Goal: Information Seeking & Learning: Learn about a topic

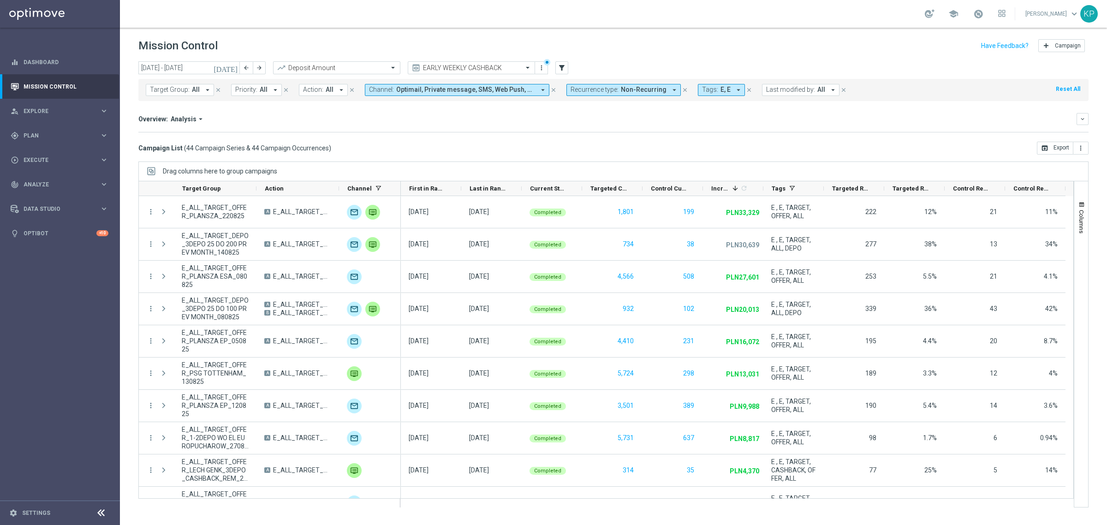
click at [554, 121] on div "Overview: Analysis arrow_drop_down" at bounding box center [607, 119] width 938 height 8
click at [236, 64] on icon "[DATE]" at bounding box center [225, 68] width 25 height 8
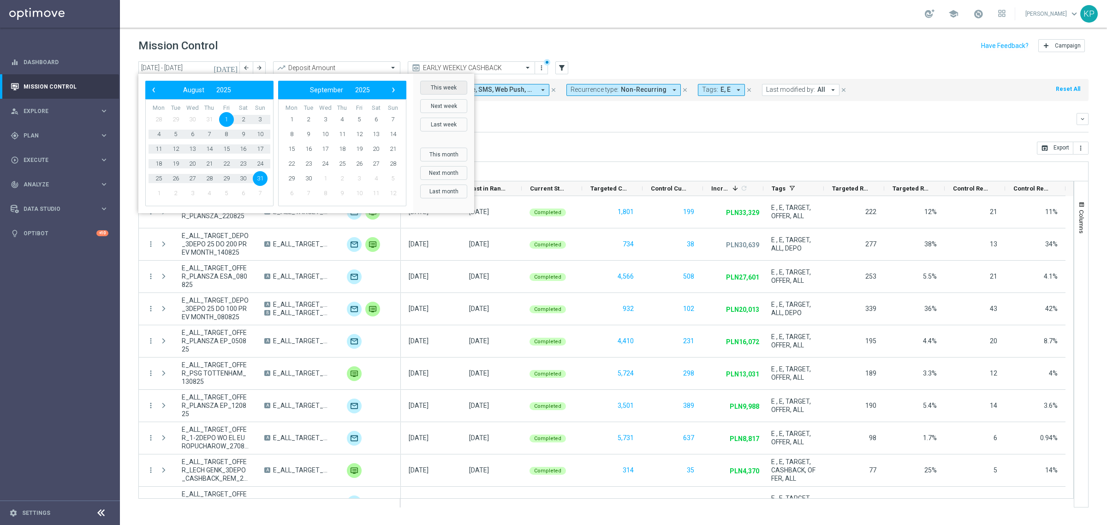
click at [432, 83] on button "This week" at bounding box center [443, 88] width 47 height 14
type input "25 Aug 2025 - 31 Aug 2025"
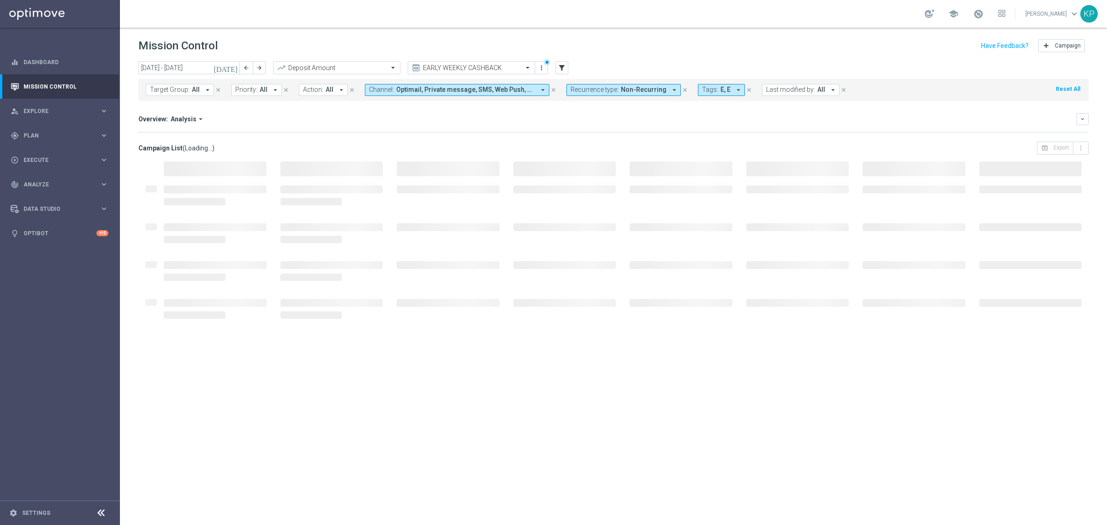
click at [456, 29] on header "Mission Control add Campaign" at bounding box center [613, 45] width 987 height 34
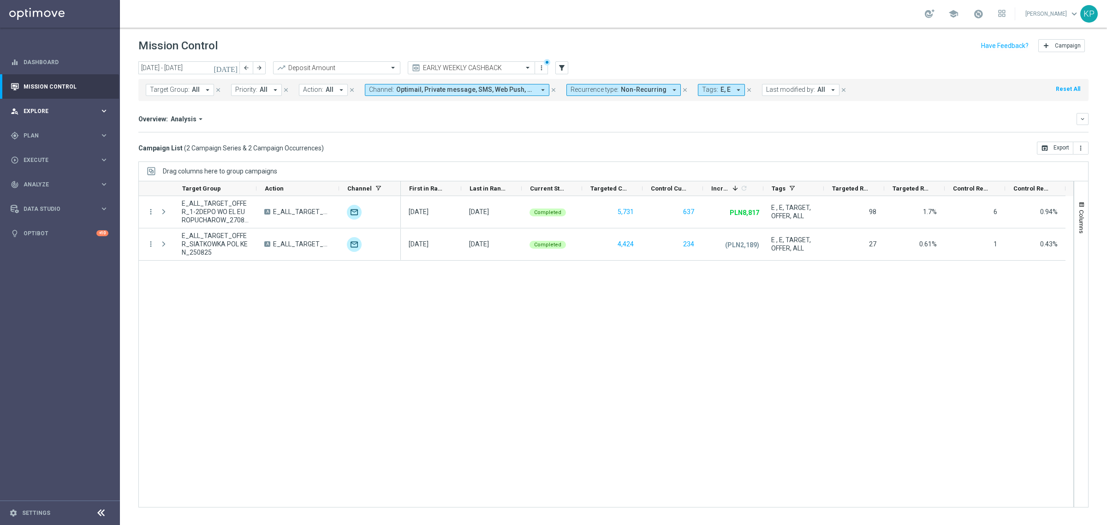
click at [67, 108] on span "Explore" at bounding box center [62, 111] width 76 height 6
click at [58, 128] on link "Customer Explorer" at bounding box center [60, 129] width 72 height 7
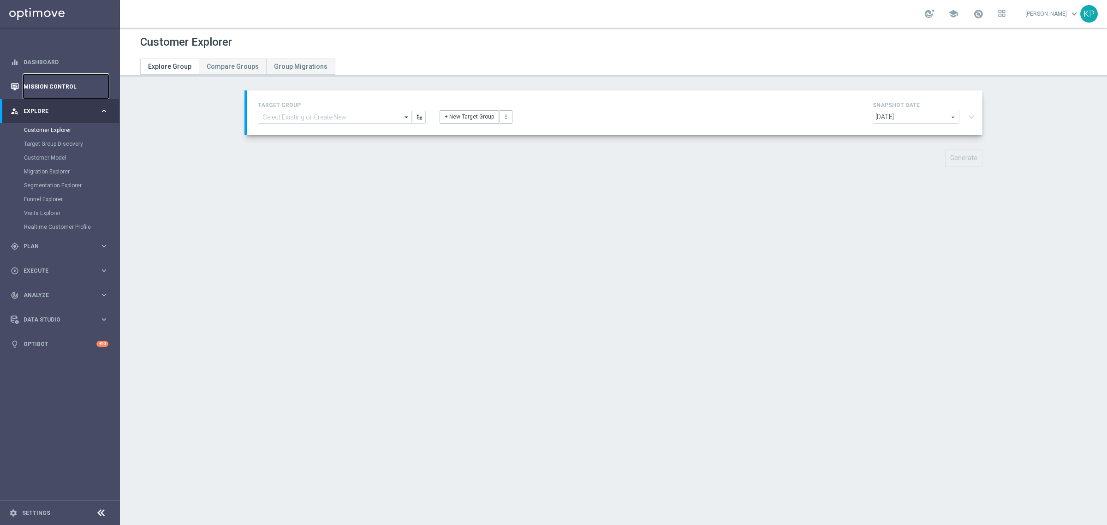
click at [59, 90] on link "Mission Control" at bounding box center [66, 86] width 85 height 24
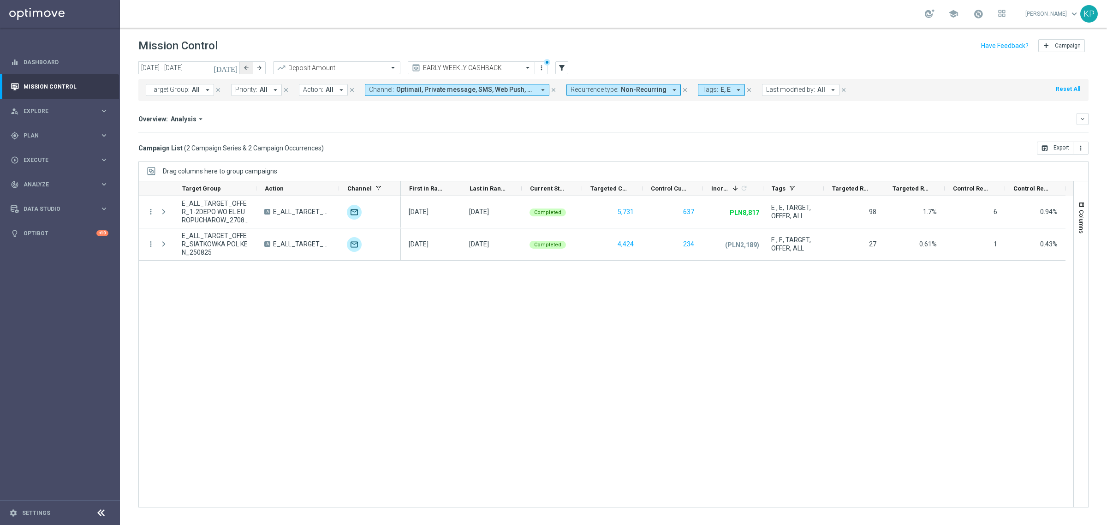
click at [249, 65] on button "arrow_back" at bounding box center [246, 67] width 13 height 13
type input "[DATE] - [DATE]"
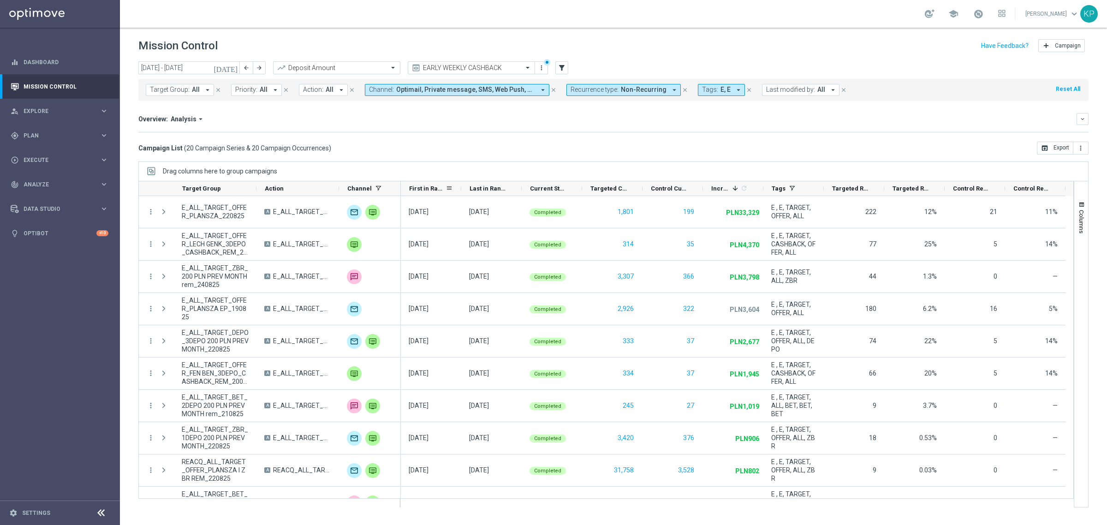
click at [431, 188] on span "First in Range" at bounding box center [427, 188] width 36 height 7
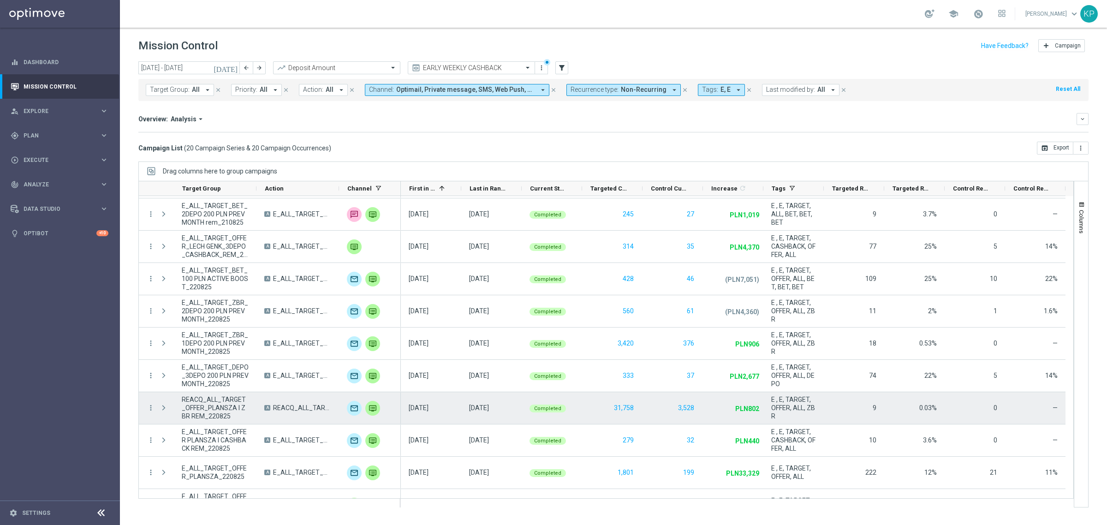
scroll to position [344, 0]
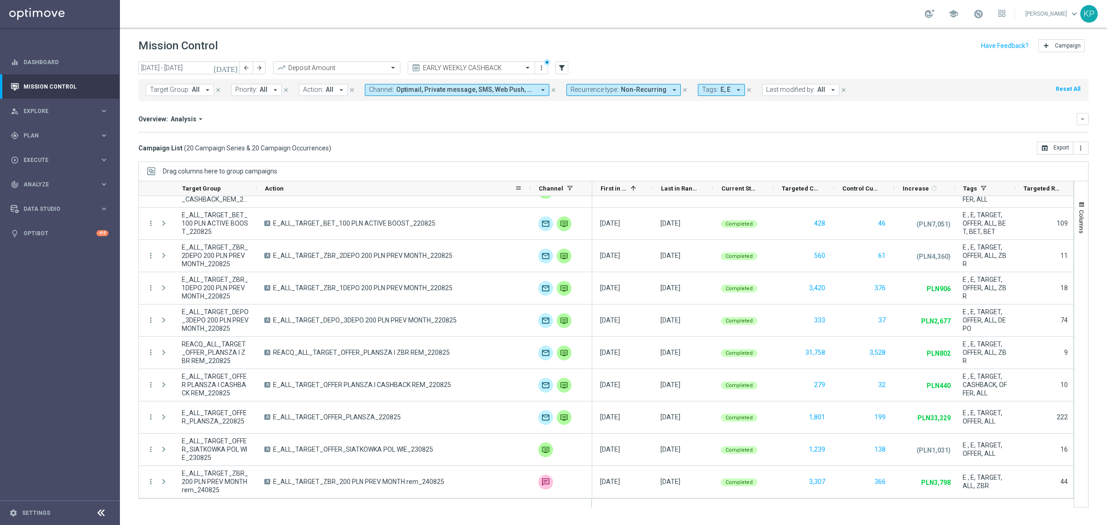
drag, startPoint x: 339, startPoint y: 189, endPoint x: 530, endPoint y: 190, distance: 191.3
click at [530, 190] on div at bounding box center [530, 188] width 4 height 14
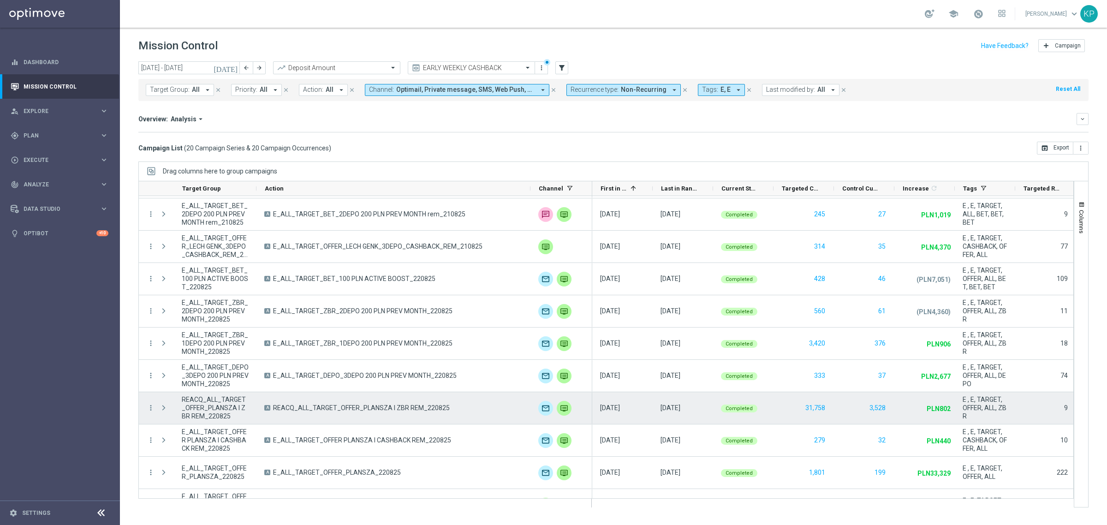
scroll to position [286, 0]
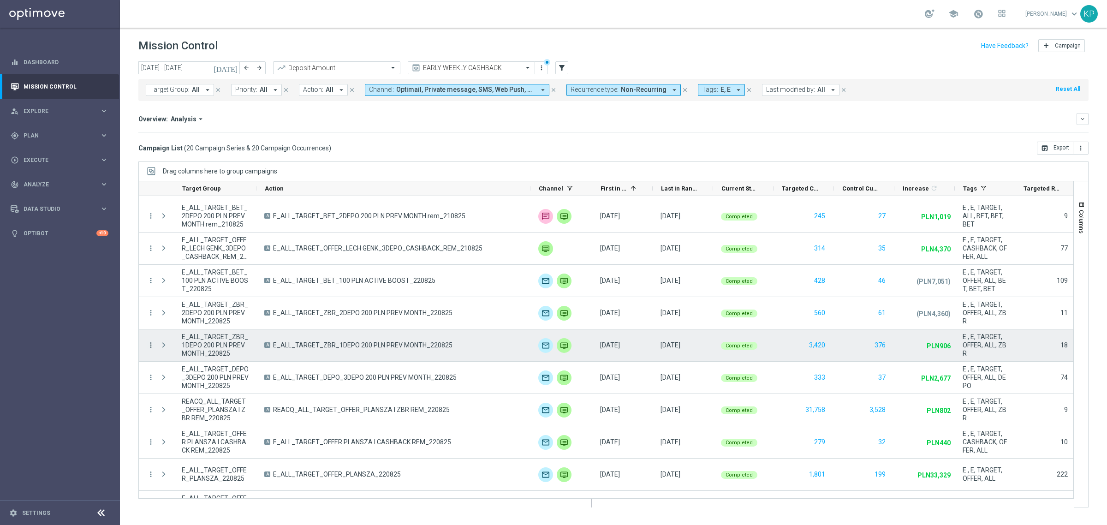
click at [150, 341] on icon "more_vert" at bounding box center [151, 345] width 8 height 8
click at [173, 348] on span "Campaign Details" at bounding box center [192, 351] width 47 height 6
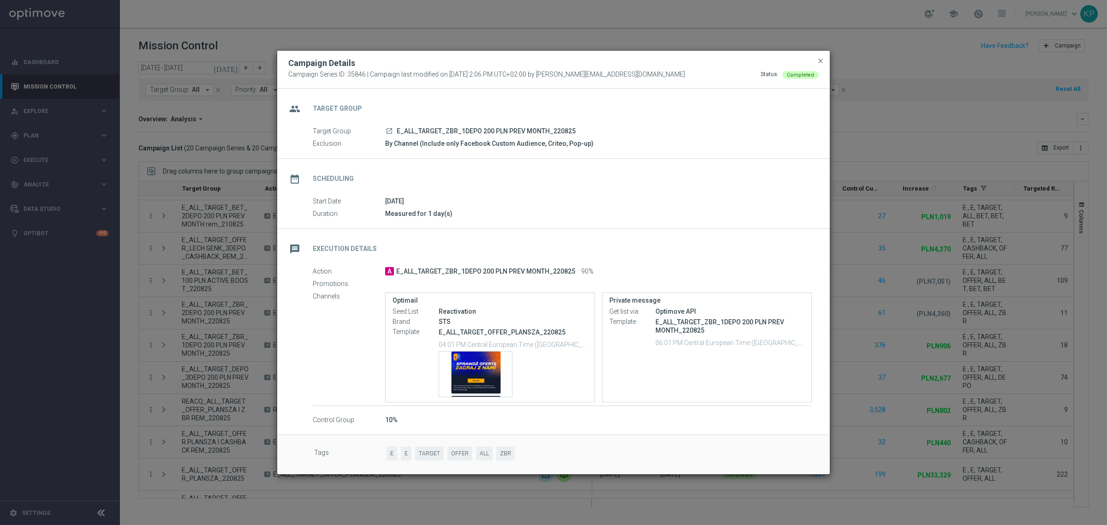
click at [391, 131] on icon "launch" at bounding box center [388, 130] width 7 height 7
click at [817, 59] on span "close" at bounding box center [820, 60] width 7 height 7
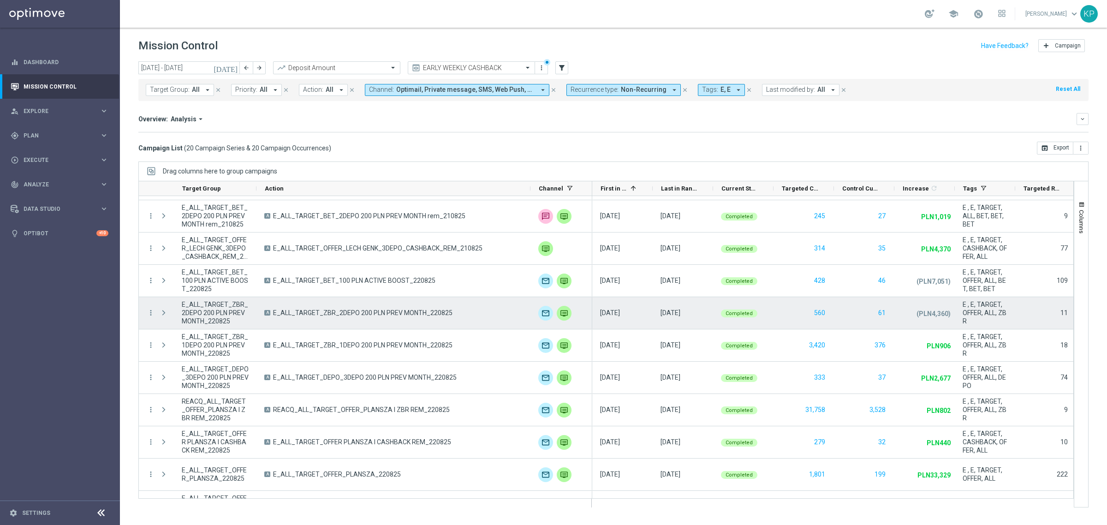
click at [397, 316] on span "E_ALL_TARGET_ZBR_2DEPO 200 PLN PREV MONTH_220825" at bounding box center [362, 312] width 179 height 8
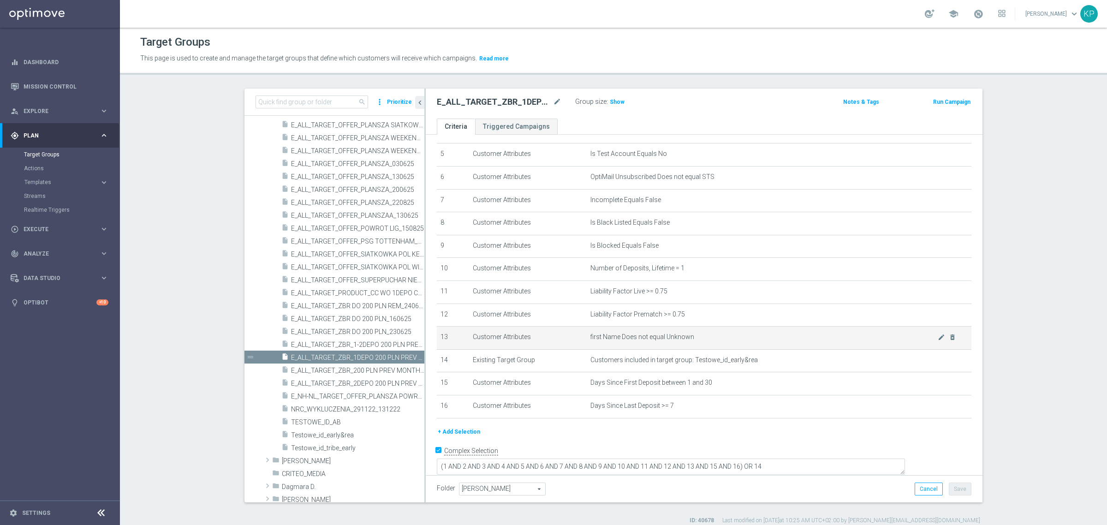
scroll to position [117, 0]
click at [519, 102] on h2 "E_ALL_TARGET_ZBR_1DEPO 200 PLN PREV MONTH_220825" at bounding box center [494, 101] width 114 height 11
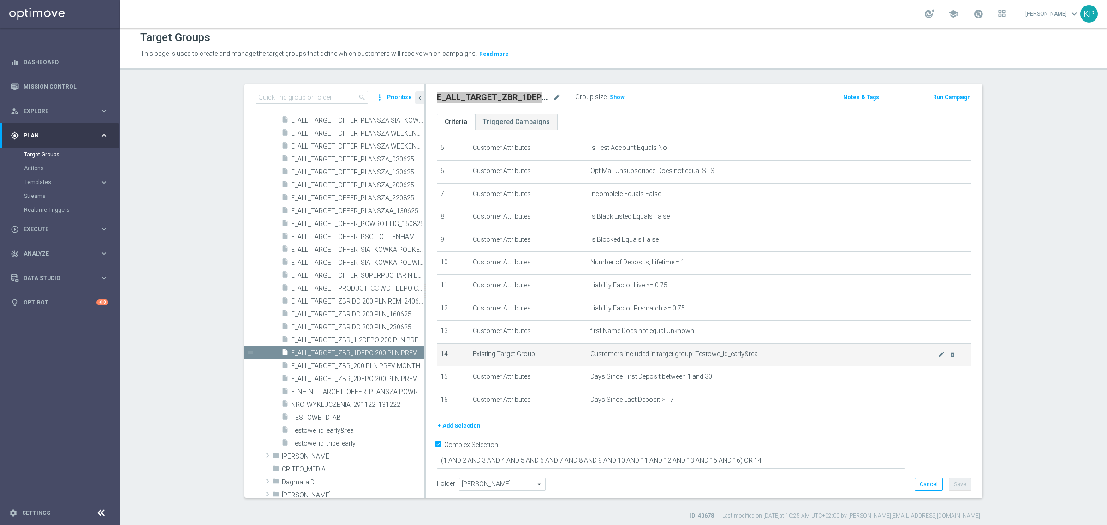
scroll to position [8, 0]
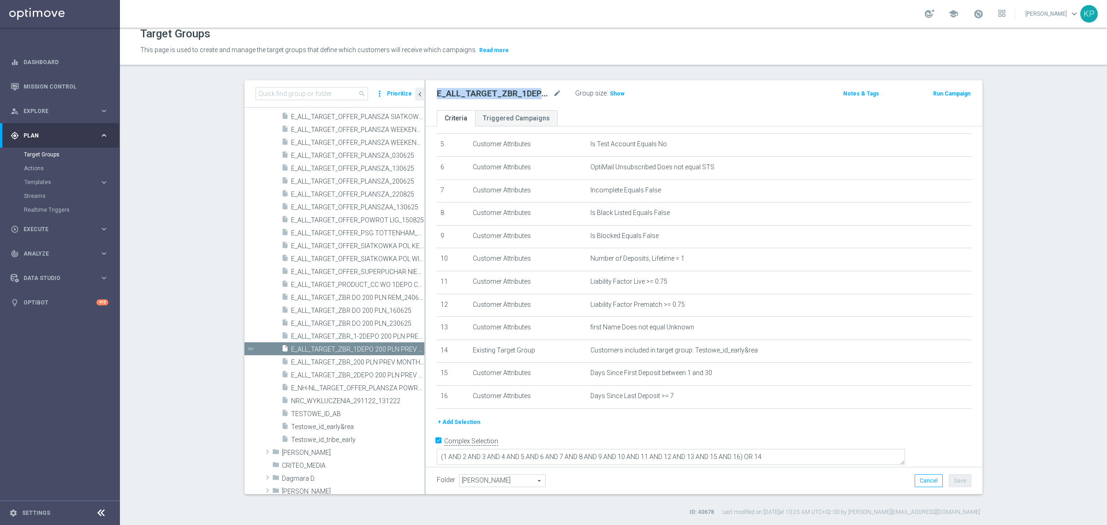
click at [467, 425] on button "+ Add Selection" at bounding box center [459, 422] width 44 height 10
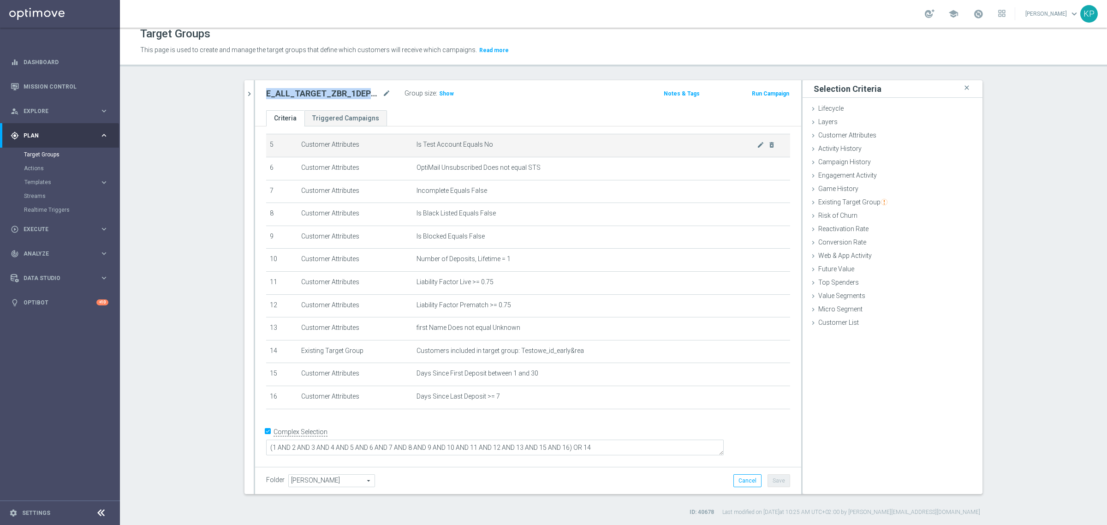
scroll to position [107, 0]
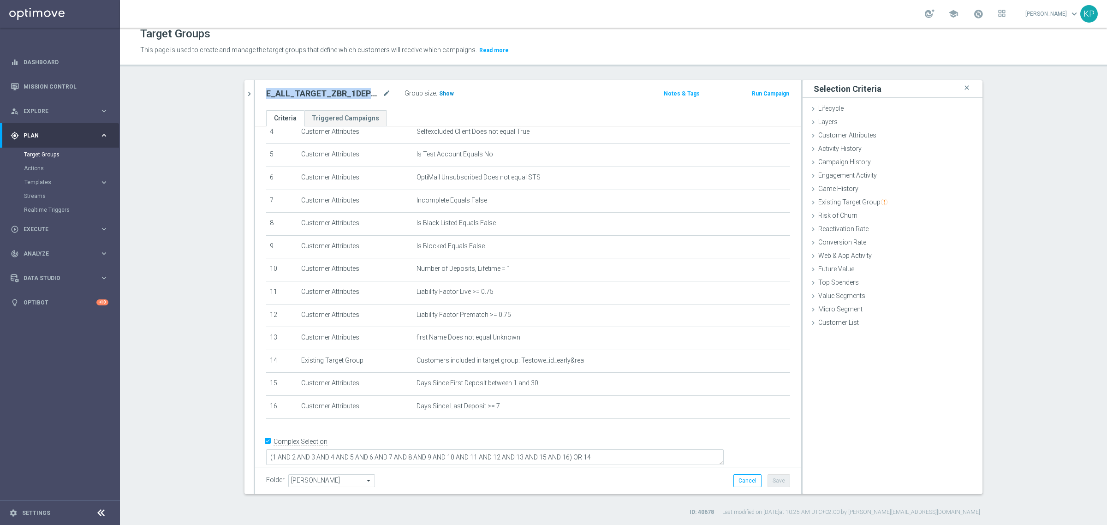
click at [440, 95] on span "Show" at bounding box center [446, 93] width 15 height 6
drag, startPoint x: 881, startPoint y: 130, endPoint x: 883, endPoint y: 141, distance: 10.3
click at [881, 130] on div "Customer Attributes done" at bounding box center [892, 136] width 180 height 14
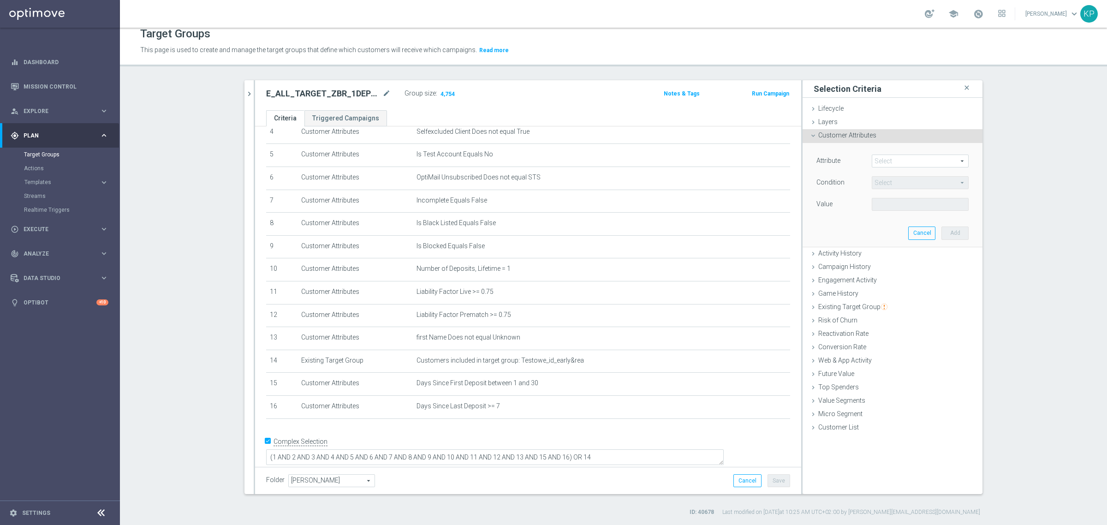
click at [881, 157] on span at bounding box center [920, 161] width 96 height 12
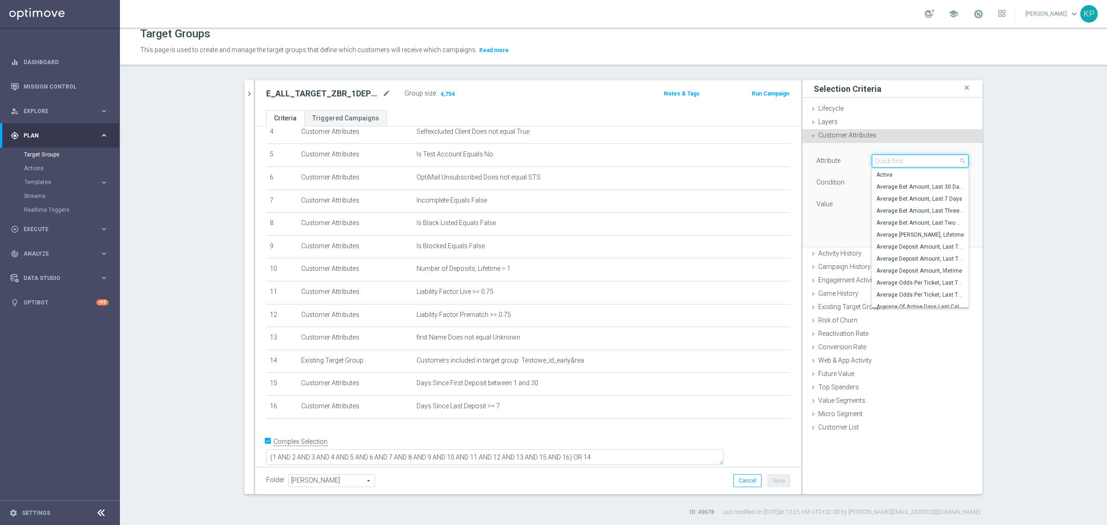
click at [881, 157] on input "search" at bounding box center [919, 160] width 97 height 13
type input "is tempo"
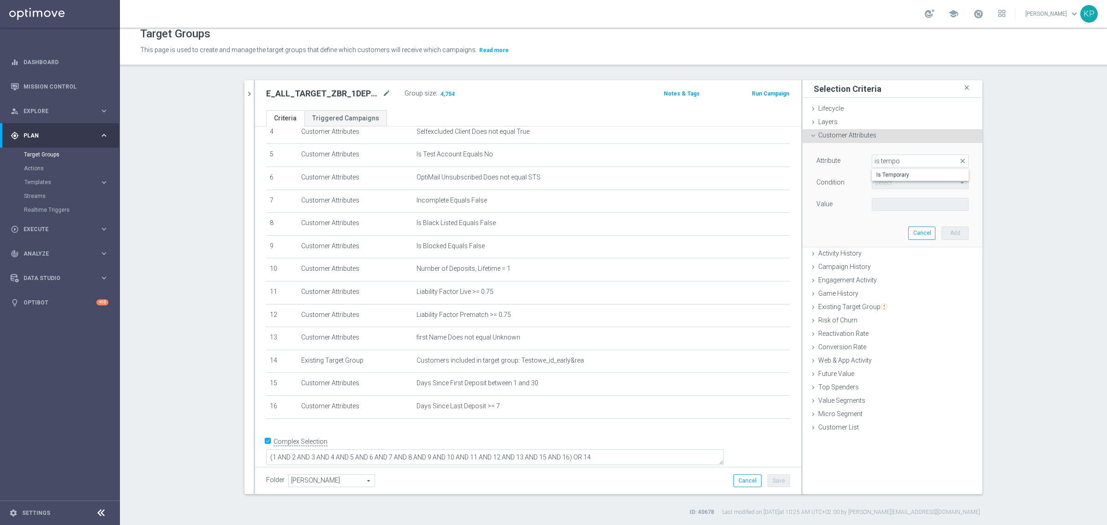
click at [890, 174] on span "Is Temporary" at bounding box center [920, 174] width 88 height 7
type input "Is Temporary"
type input "Equals"
click at [888, 203] on span at bounding box center [920, 204] width 96 height 12
click at [885, 227] on span "True" at bounding box center [920, 229] width 88 height 7
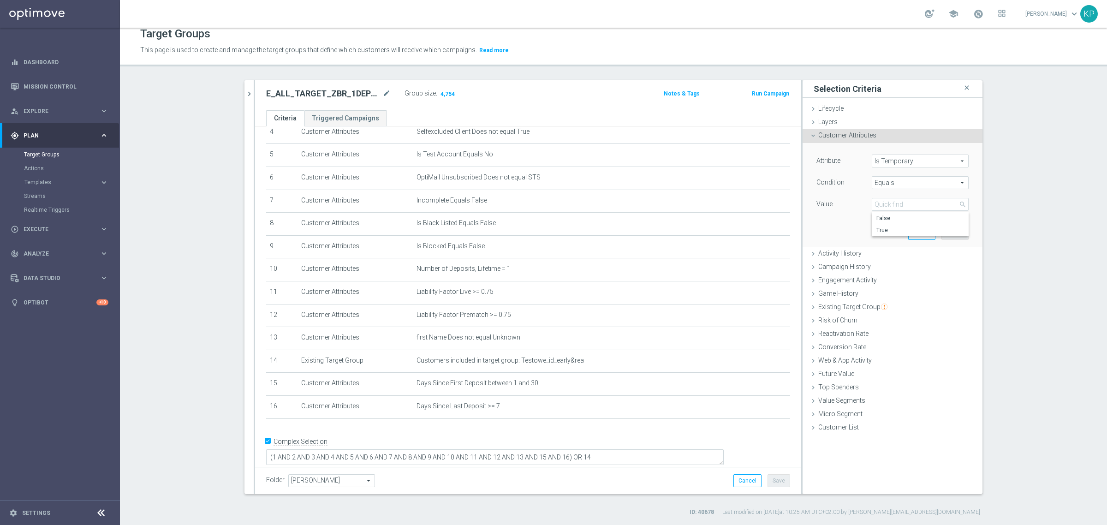
type input "True"
drag, startPoint x: 944, startPoint y: 231, endPoint x: 910, endPoint y: 236, distance: 34.5
click at [944, 231] on button "Add" at bounding box center [954, 232] width 27 height 13
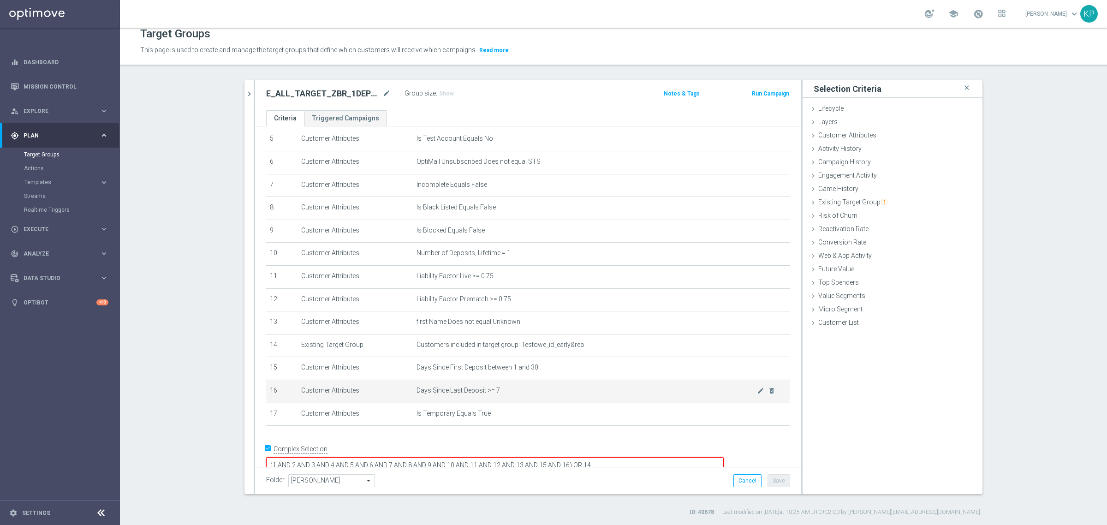
scroll to position [130, 0]
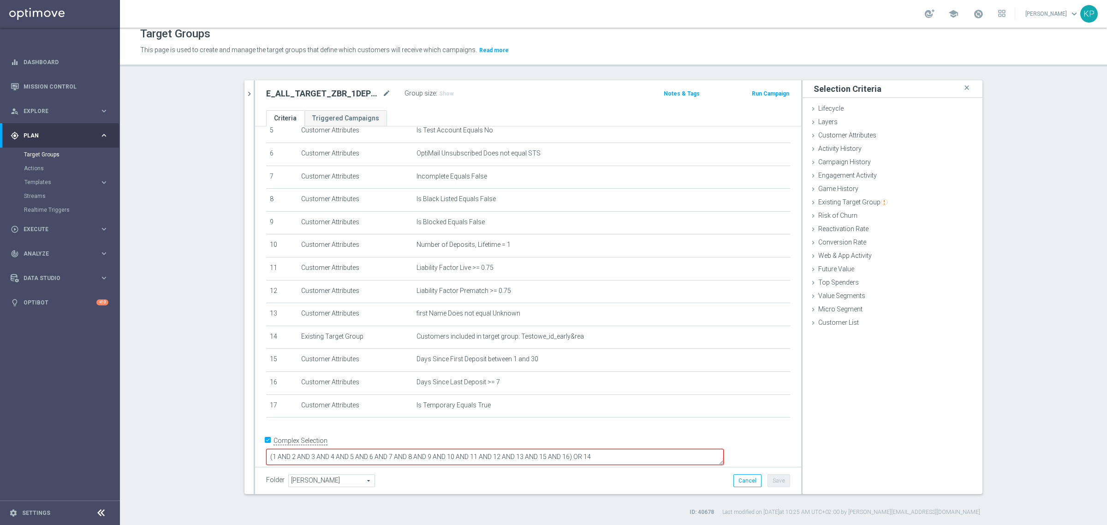
click at [632, 449] on textarea "(1 AND 2 AND 3 AND 4 AND 5 AND 6 AND 7 AND 8 AND 9 AND 10 AND 11 AND 12 AND 13 …" at bounding box center [494, 457] width 457 height 16
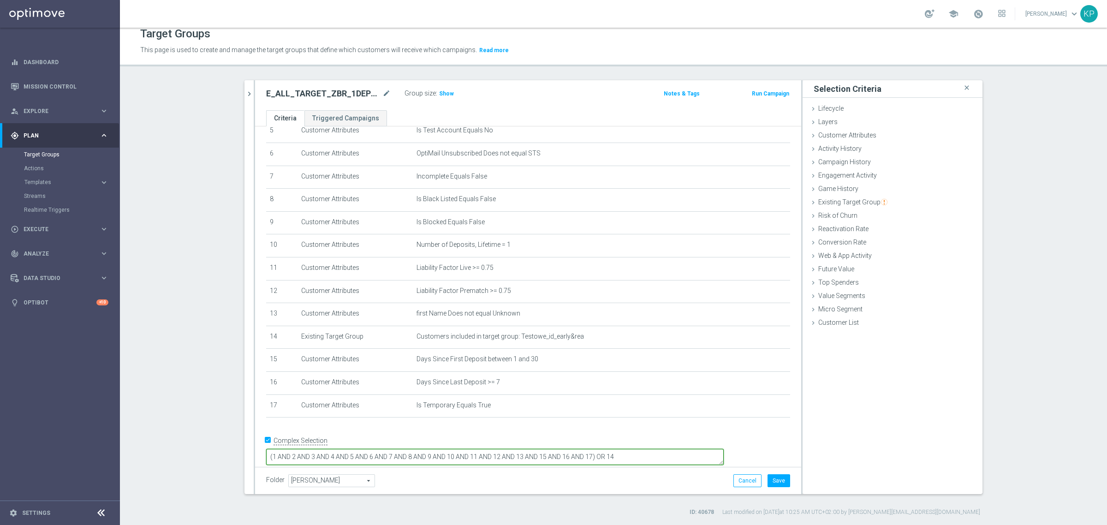
type textarea "(1 AND 2 AND 3 AND 4 AND 5 AND 6 AND 7 AND 8 AND 9 AND 10 AND 11 AND 12 AND 13 …"
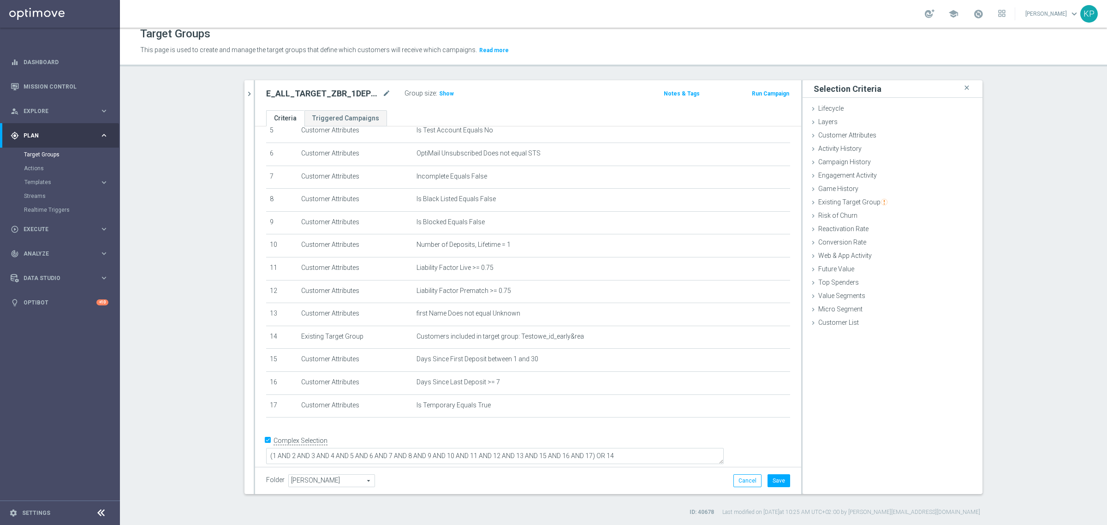
scroll to position [130, 0]
drag, startPoint x: 438, startPoint y: 95, endPoint x: 474, endPoint y: 95, distance: 35.5
click at [439, 95] on span "Show" at bounding box center [446, 93] width 15 height 6
drag, startPoint x: 521, startPoint y: 102, endPoint x: 527, endPoint y: 104, distance: 5.3
click at [522, 103] on div "E_ALL_TARGET_ZBR_1DEPO 200 PLN PREV MONTH_220825 mode_edit Group size : Show Ca…" at bounding box center [528, 95] width 546 height 30
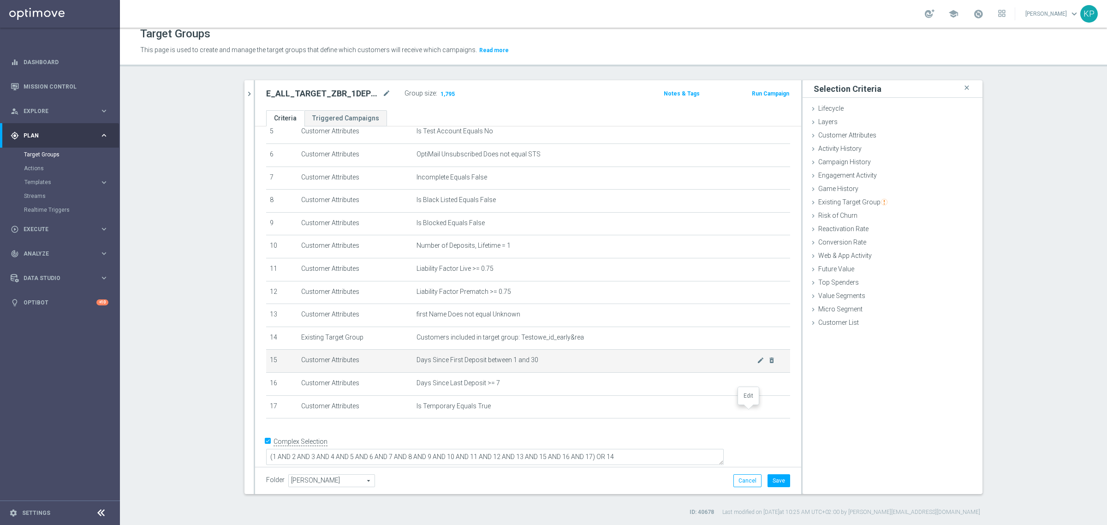
drag, startPoint x: 745, startPoint y: 410, endPoint x: 762, endPoint y: 371, distance: 42.7
click at [0, 0] on icon "mode_edit" at bounding box center [0, 0] width 0 height 0
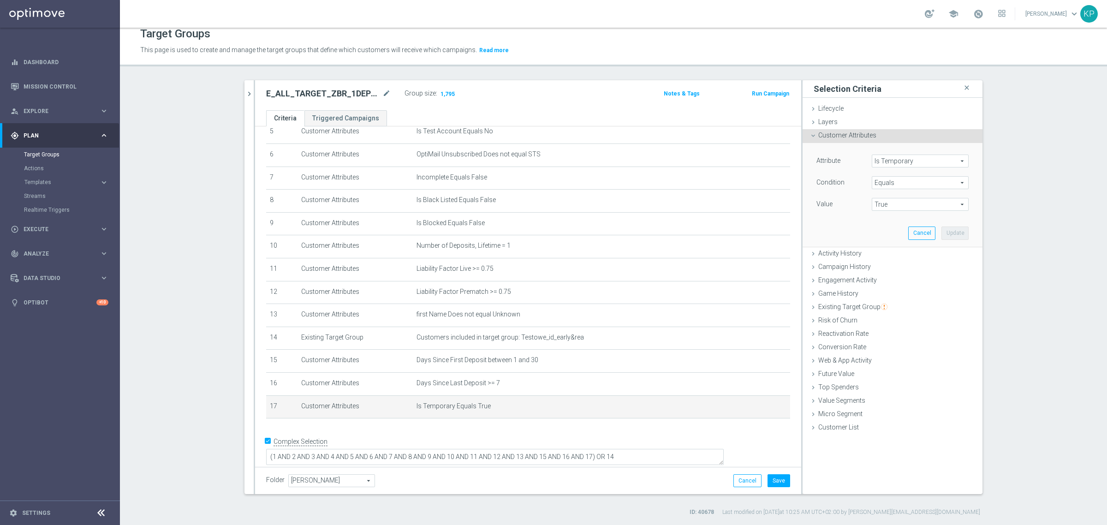
click at [883, 199] on span "True" at bounding box center [920, 204] width 96 height 12
click at [884, 217] on span "False" at bounding box center [920, 217] width 88 height 7
type input "False"
click at [943, 229] on button "Update" at bounding box center [954, 232] width 27 height 13
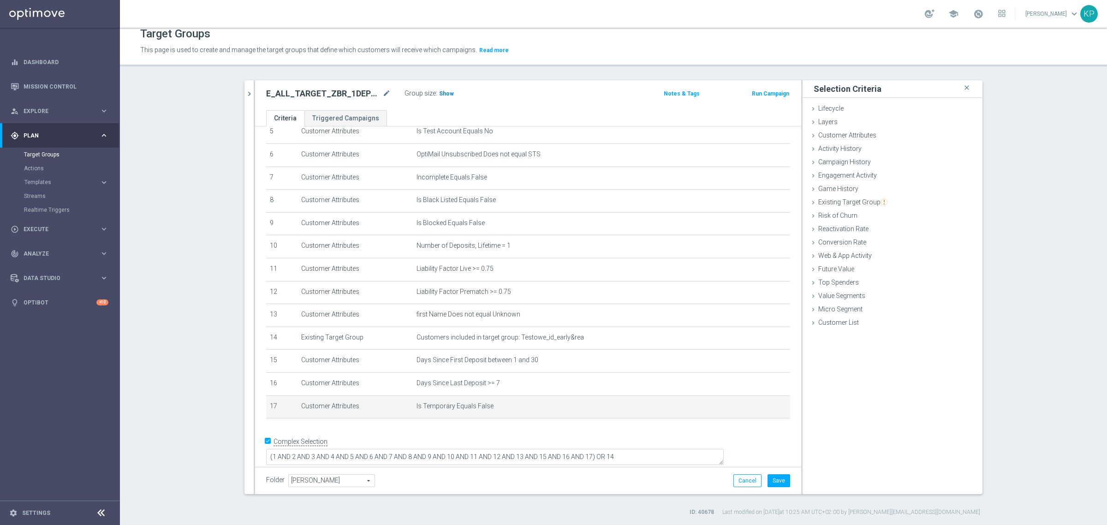
click at [446, 95] on span "Show" at bounding box center [446, 93] width 15 height 6
click at [537, 104] on div "E_ALL_TARGET_ZBR_1DEPO 200 PLN PREV MONTH_220825 mode_edit Group size : Show Ca…" at bounding box center [528, 95] width 546 height 30
click at [248, 91] on icon "chevron_right" at bounding box center [249, 93] width 9 height 9
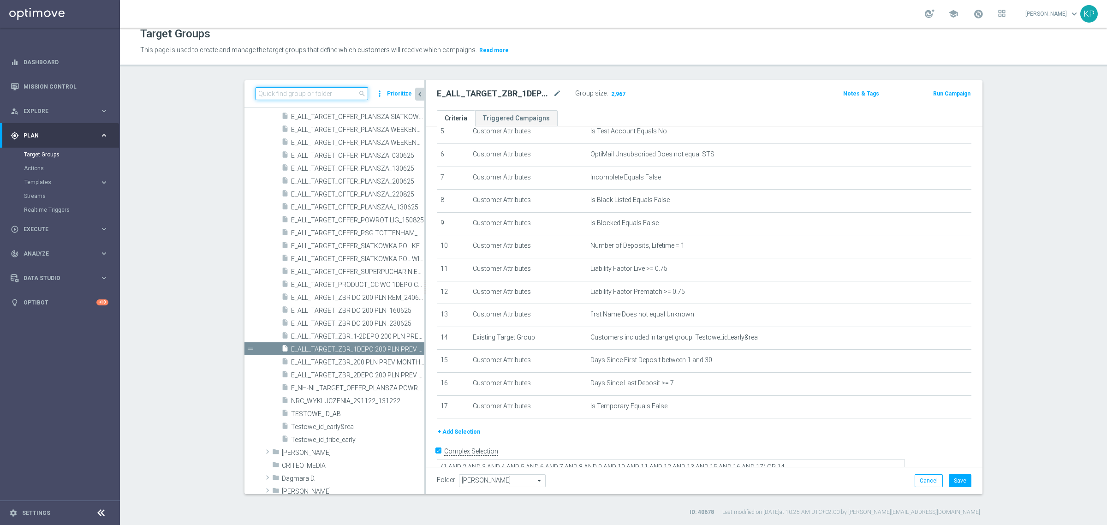
click at [287, 93] on input at bounding box center [311, 93] width 112 height 13
paste input "E_ALL_TARGET_ZBR_2DEPO 200 PLN PREV MONTH_220825"
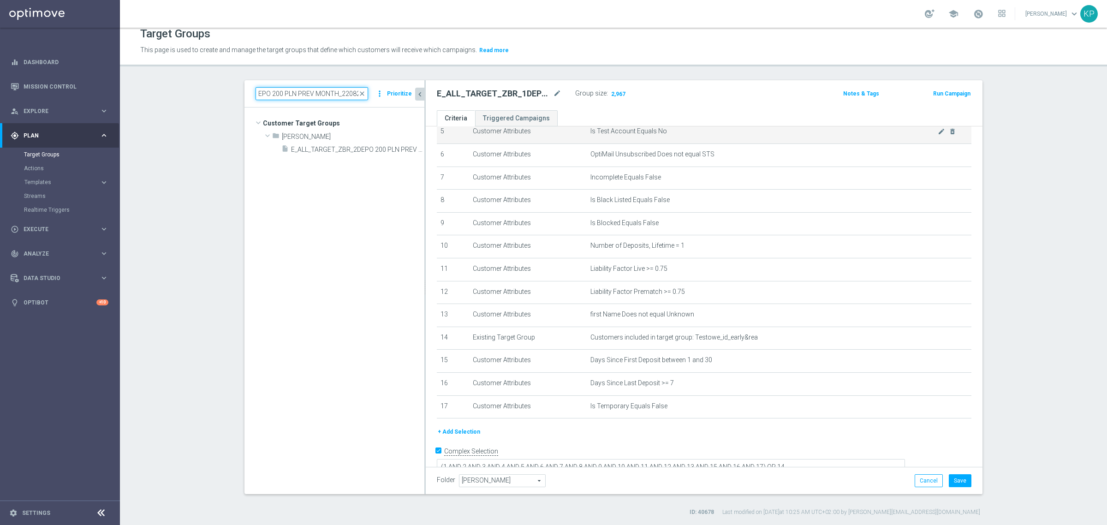
scroll to position [0, 0]
type input "E_ALL_TARGET_ZBR_2DEPO 200 PLN PREV MONTH_220825"
click at [360, 150] on span "E_ALL_TARGET_ZBR_2DEPO 200 PLN PREV MONTH_220825" at bounding box center [347, 150] width 112 height 8
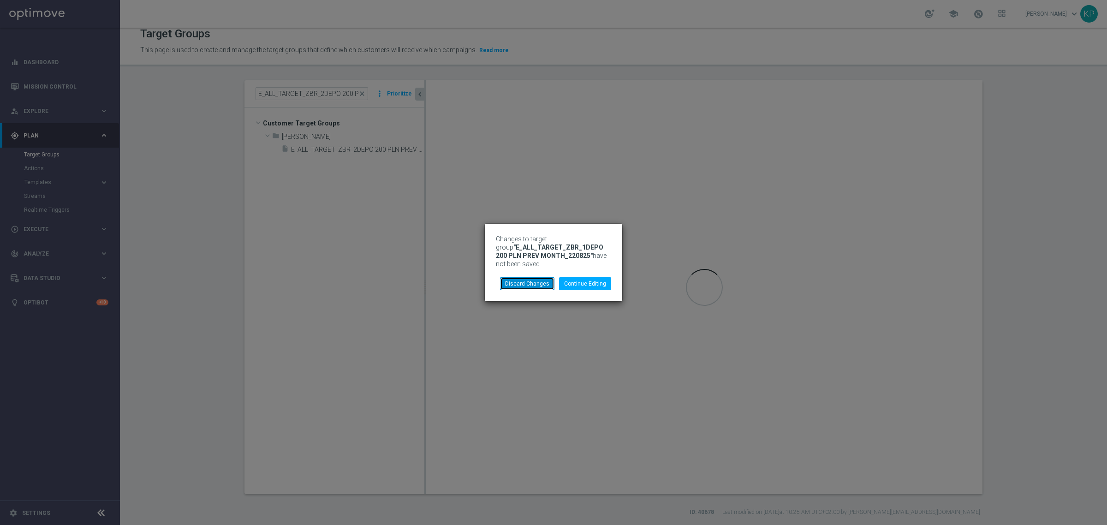
click at [542, 280] on button "Discard Changes" at bounding box center [527, 283] width 54 height 13
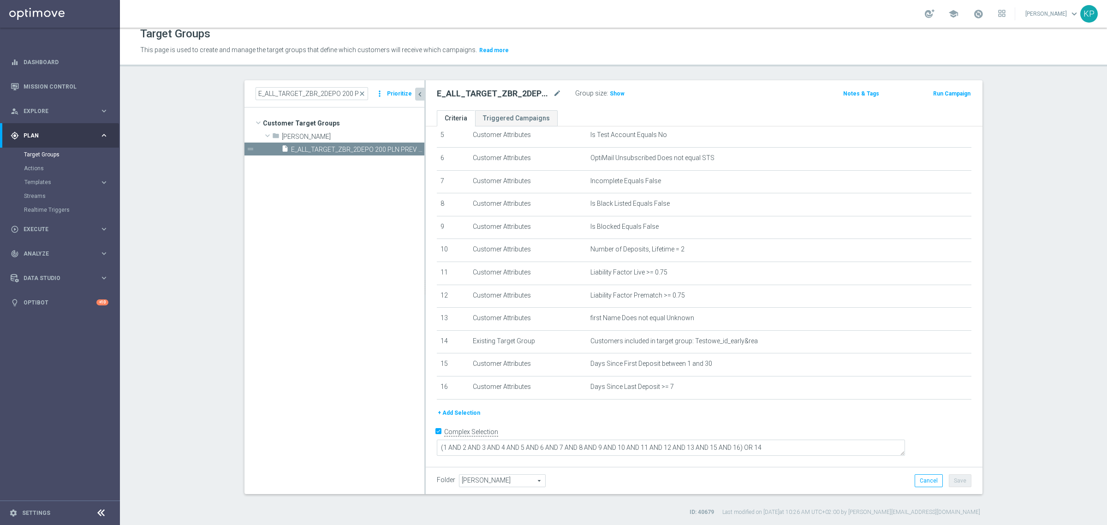
scroll to position [117, 0]
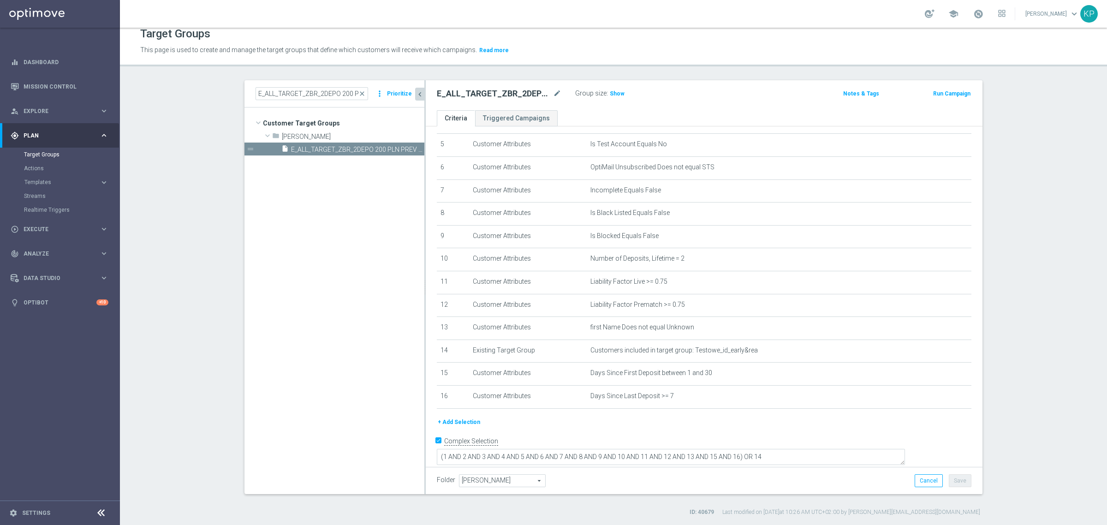
click at [515, 90] on h2 "E_ALL_TARGET_ZBR_2DEPO 200 PLN PREV MONTH_220825" at bounding box center [494, 93] width 114 height 11
copy div "E_ALL_TARGET_ZBR_2DEPO 200 PLN PREV MONTH_220825"
click at [610, 95] on span "Show" at bounding box center [617, 93] width 15 height 6
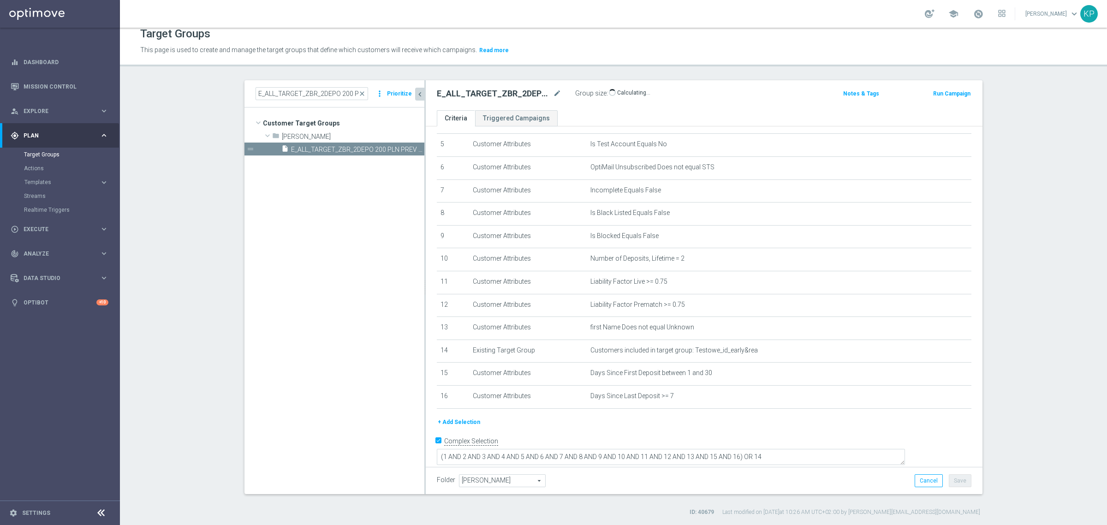
click at [618, 113] on ul "Criteria Triggered Campaigns" at bounding box center [704, 118] width 556 height 16
drag, startPoint x: 803, startPoint y: 445, endPoint x: 804, endPoint y: 423, distance: 22.6
click at [803, 450] on textarea "(1 AND 2 AND 3 AND 4 AND 5 AND 6 AND 7 AND 8 AND 9 AND 10 AND 11 AND 12 AND 13 …" at bounding box center [671, 458] width 468 height 16
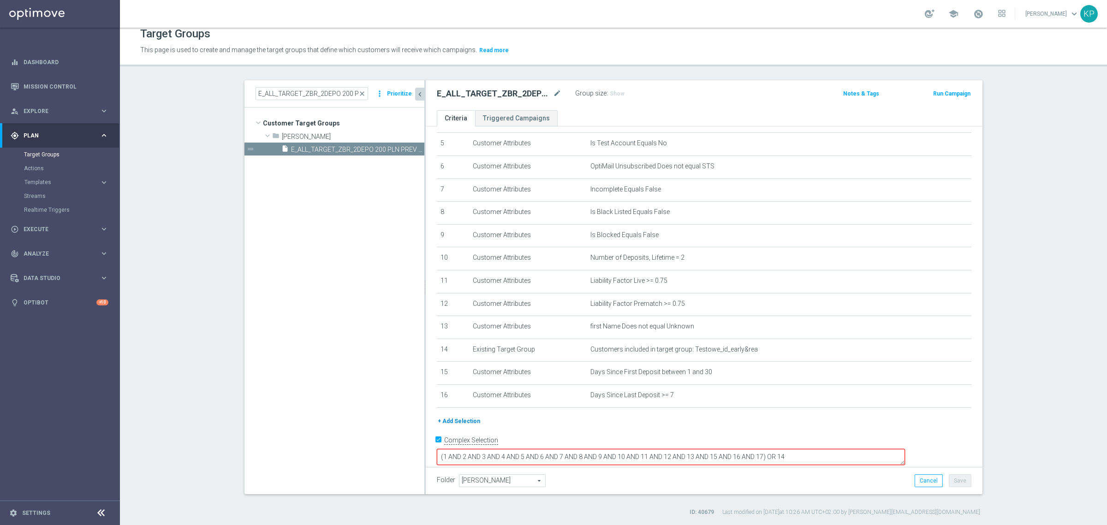
type textarea "(1 AND 2 AND 3 AND 4 AND 5 AND 6 AND 7 AND 8 AND 9 AND 10 AND 11 AND 12 AND 13 …"
click at [459, 420] on button "+ Add Selection" at bounding box center [459, 421] width 44 height 10
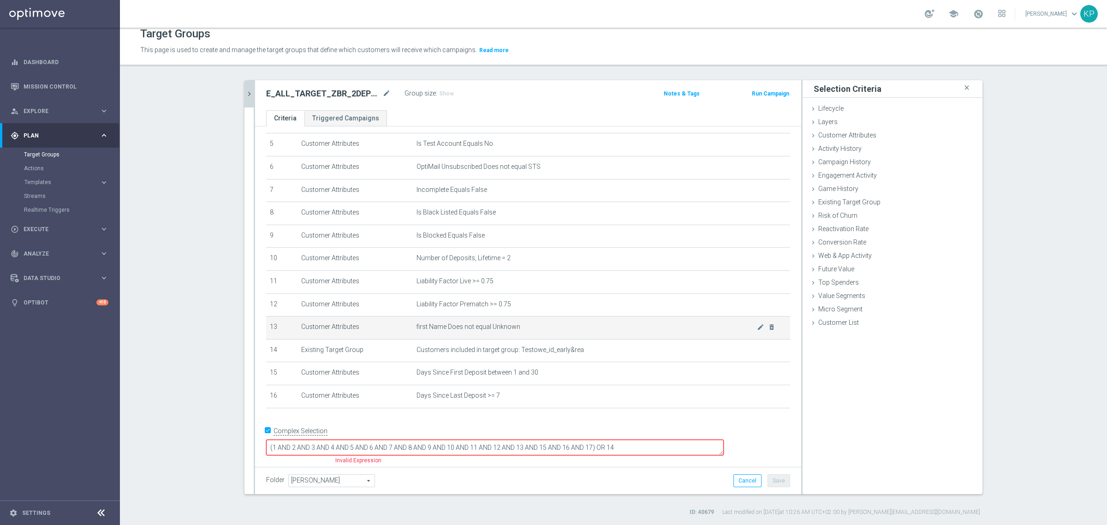
scroll to position [107, 0]
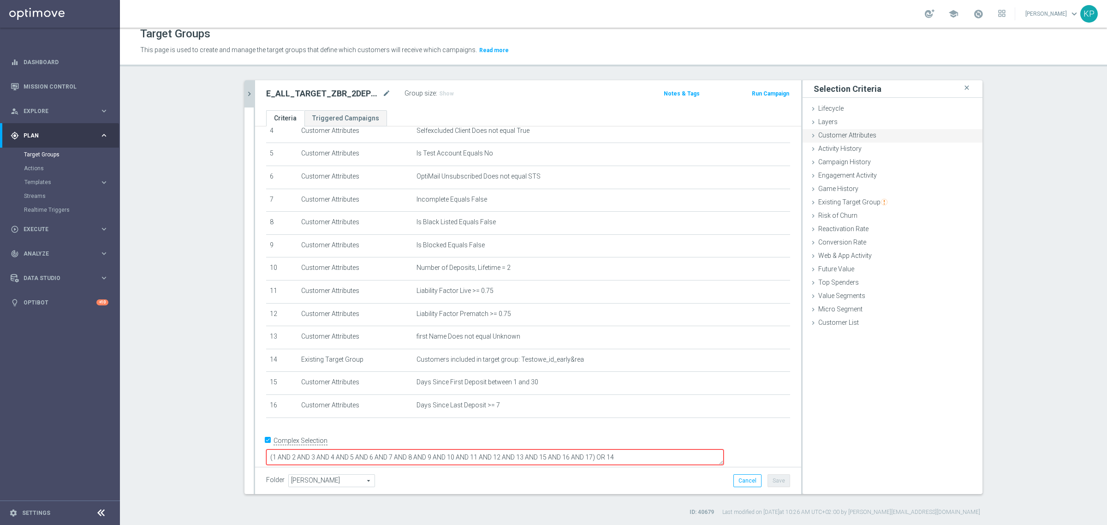
click at [819, 136] on span "Customer Attributes" at bounding box center [847, 134] width 58 height 7
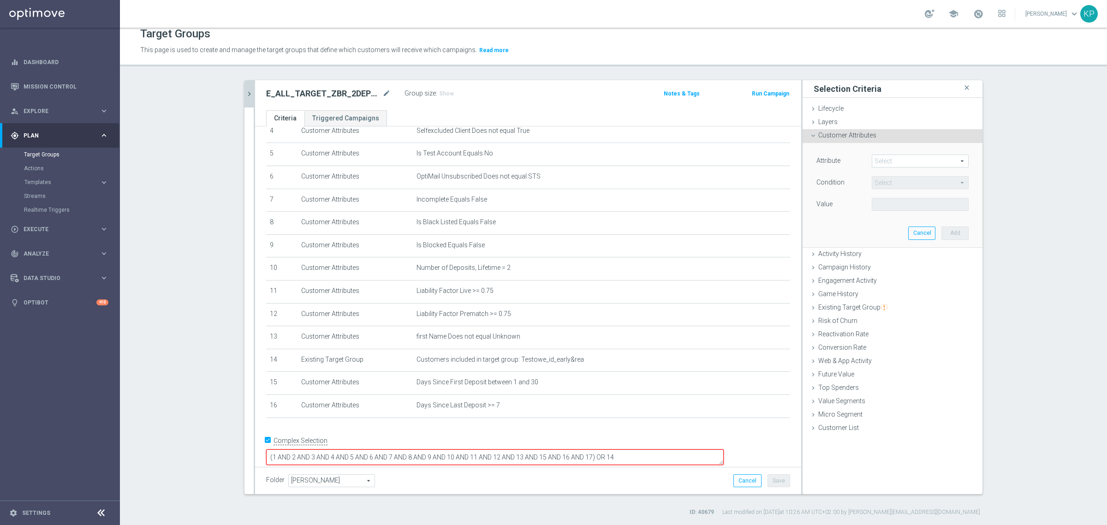
click at [873, 161] on span at bounding box center [920, 161] width 96 height 12
click at [0, 0] on input "search" at bounding box center [0, 0] width 0 height 0
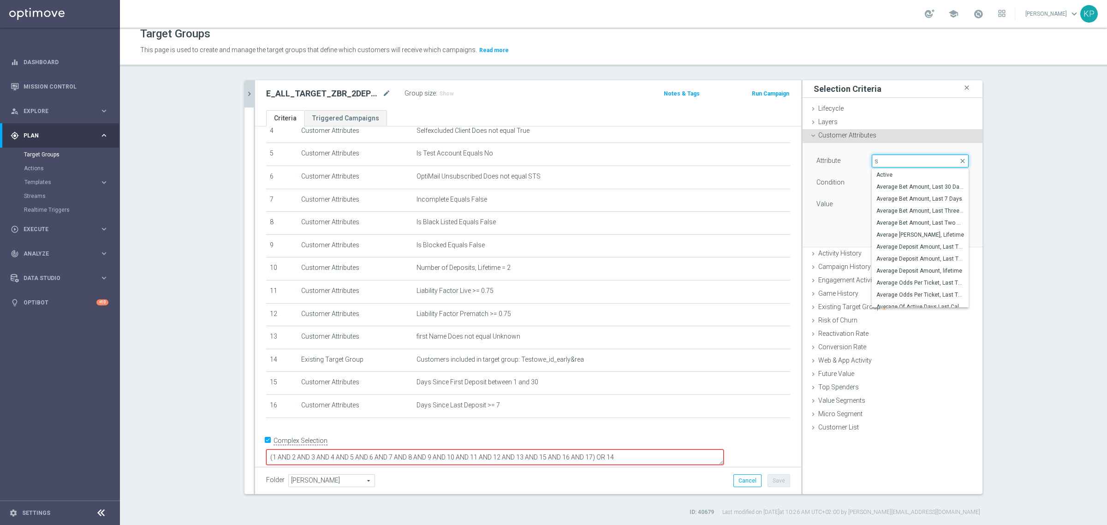
type input "s"
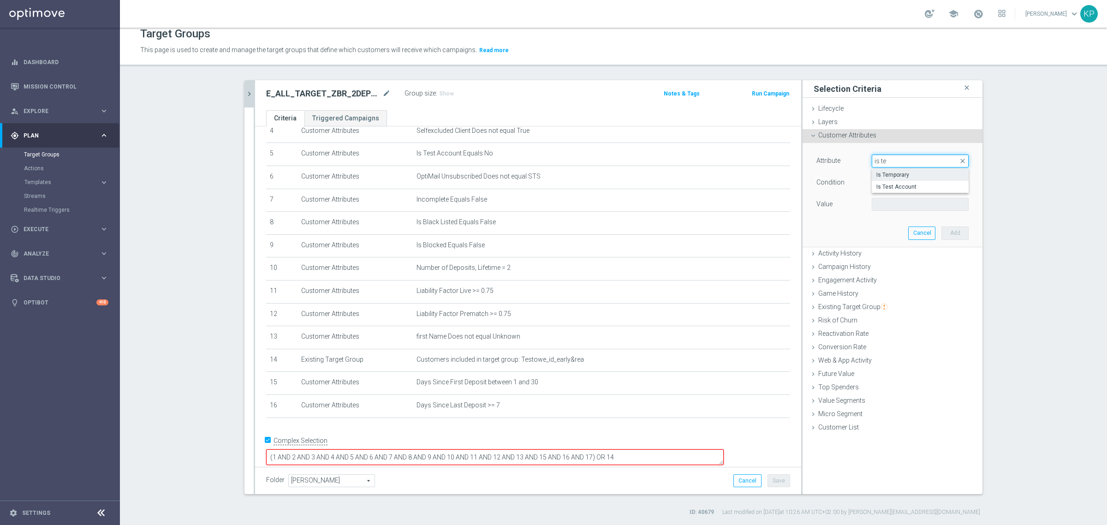
type input "is te"
click at [876, 172] on span "Is Temporary" at bounding box center [920, 174] width 88 height 7
type input "Is Temporary"
type input "Equals"
drag, startPoint x: 888, startPoint y: 200, endPoint x: 884, endPoint y: 207, distance: 7.8
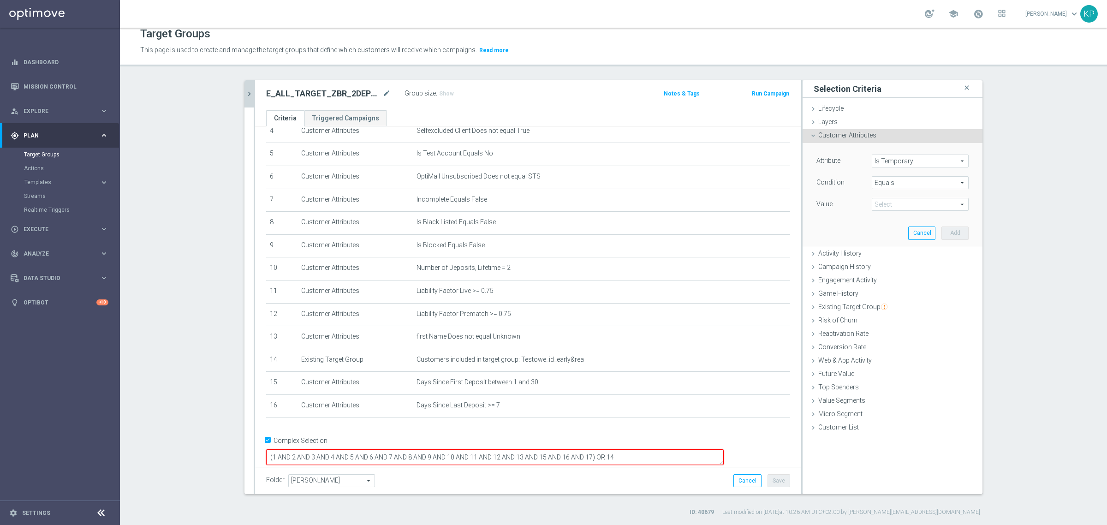
click at [888, 201] on span at bounding box center [920, 204] width 96 height 12
click at [882, 225] on label "True" at bounding box center [919, 230] width 97 height 12
type input "True"
drag, startPoint x: 944, startPoint y: 230, endPoint x: 669, endPoint y: 164, distance: 282.0
click at [943, 230] on button "Add" at bounding box center [954, 232] width 27 height 13
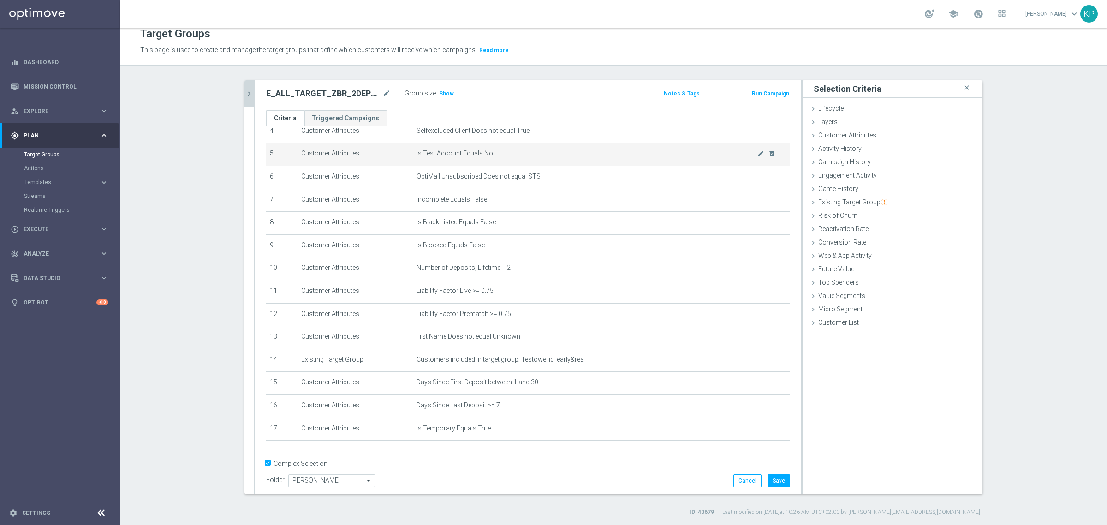
drag, startPoint x: 443, startPoint y: 94, endPoint x: 445, endPoint y: 161, distance: 67.8
click at [443, 94] on span "Show" at bounding box center [446, 93] width 15 height 6
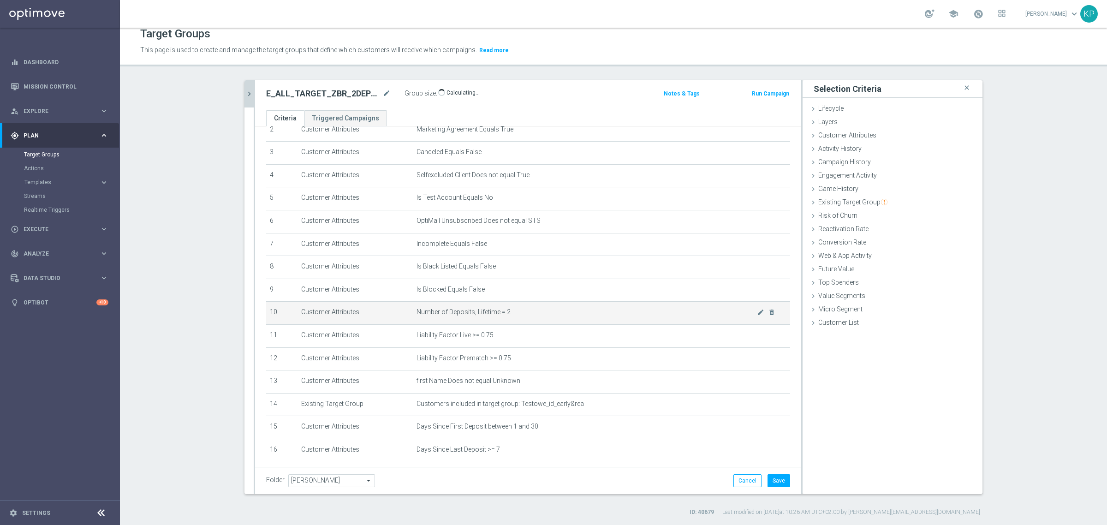
scroll to position [130, 0]
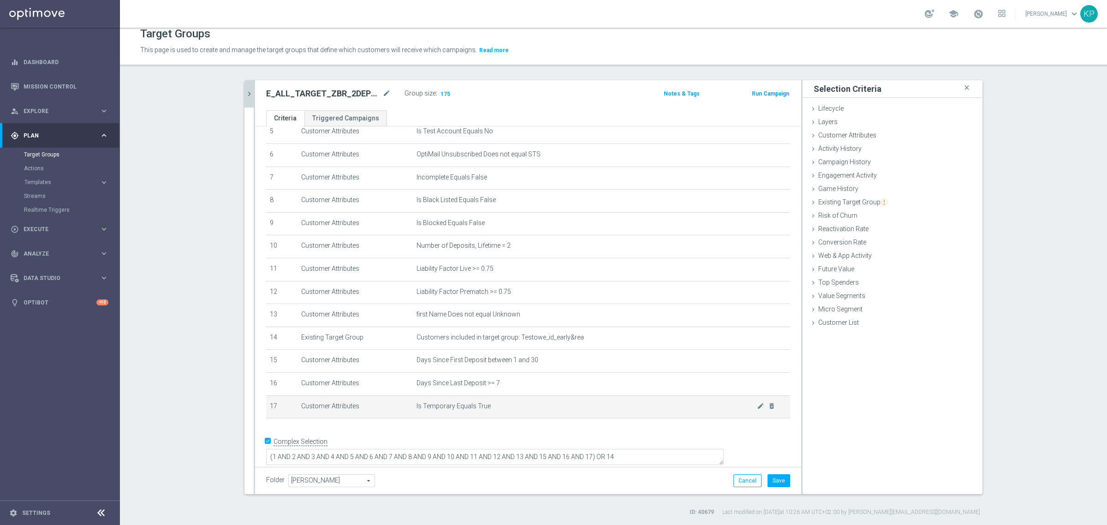
click at [743, 409] on span "Is Temporary Equals True" at bounding box center [586, 406] width 340 height 8
click at [757, 409] on icon "mode_edit" at bounding box center [760, 405] width 7 height 7
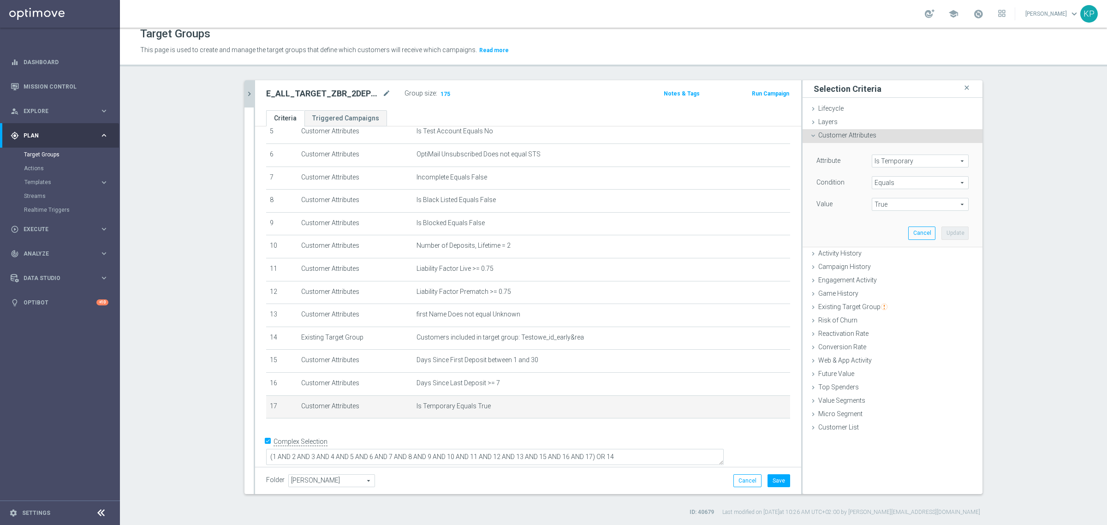
click at [906, 198] on span "True" at bounding box center [920, 204] width 96 height 12
click at [900, 219] on span "False" at bounding box center [920, 217] width 88 height 7
type input "False"
click at [946, 231] on button "Update" at bounding box center [954, 232] width 27 height 13
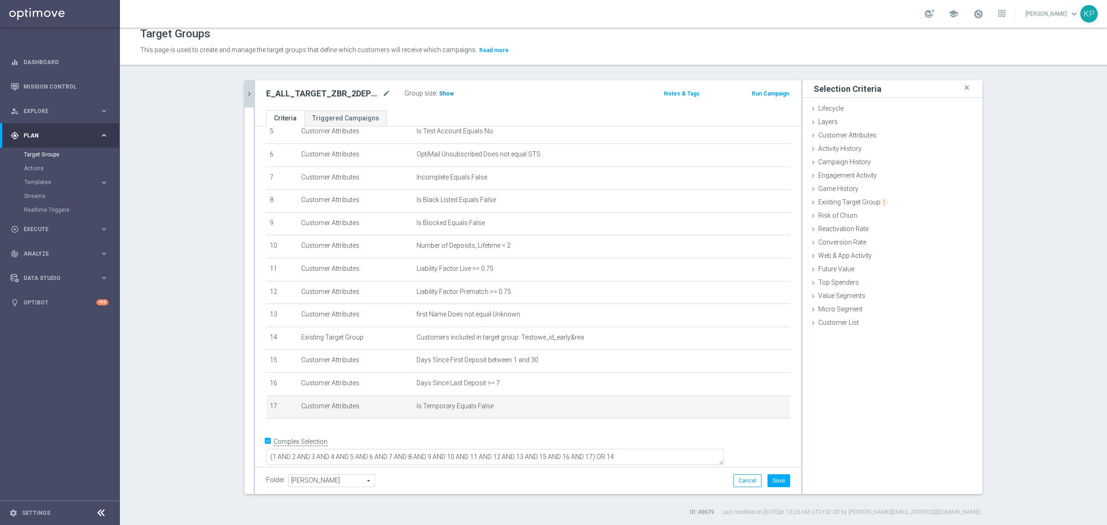
click at [439, 95] on span "Show" at bounding box center [446, 93] width 15 height 6
click at [513, 104] on div "E_ALL_TARGET_ZBR_2DEPO 200 PLN PREV MONTH_220825 mode_edit Group size : Show Ca…" at bounding box center [528, 95] width 546 height 30
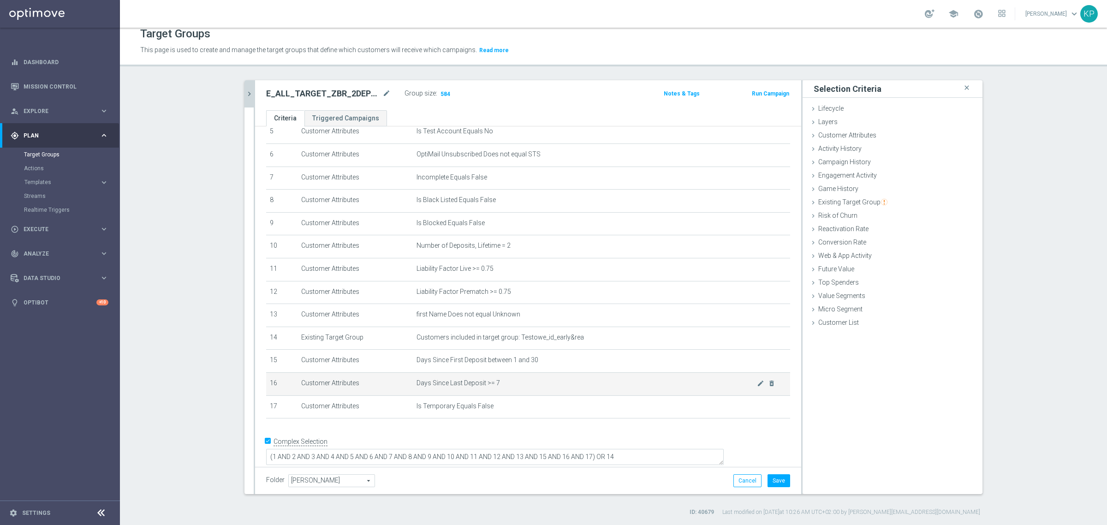
click at [743, 386] on span "Days Since Last Deposit >= 7" at bounding box center [586, 383] width 340 height 8
click at [757, 387] on icon "mode_edit" at bounding box center [760, 382] width 7 height 7
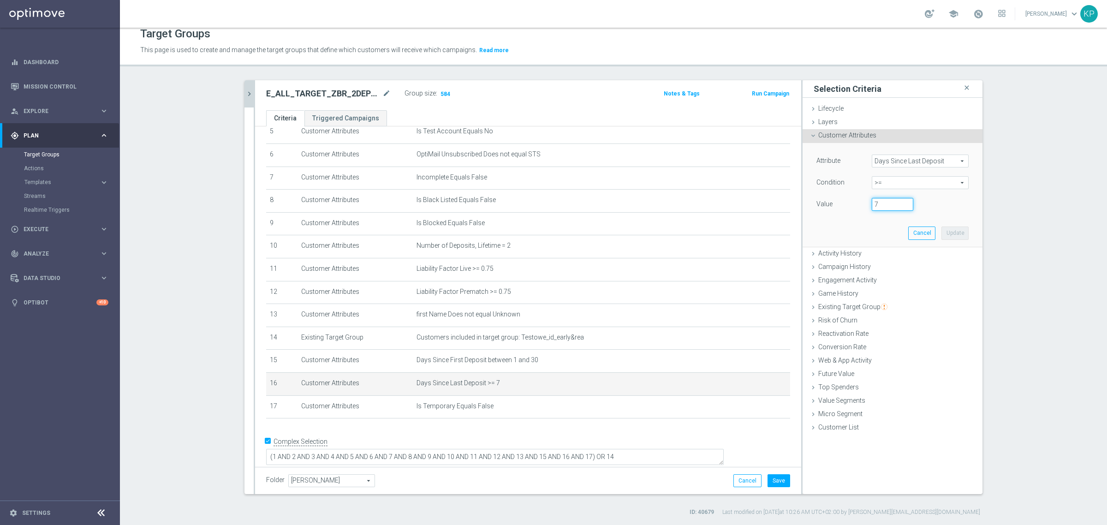
drag, startPoint x: 870, startPoint y: 201, endPoint x: 852, endPoint y: 201, distance: 18.4
click at [852, 201] on div "Value 7" at bounding box center [892, 205] width 166 height 15
type input "3"
click at [951, 232] on button "Update" at bounding box center [954, 232] width 27 height 13
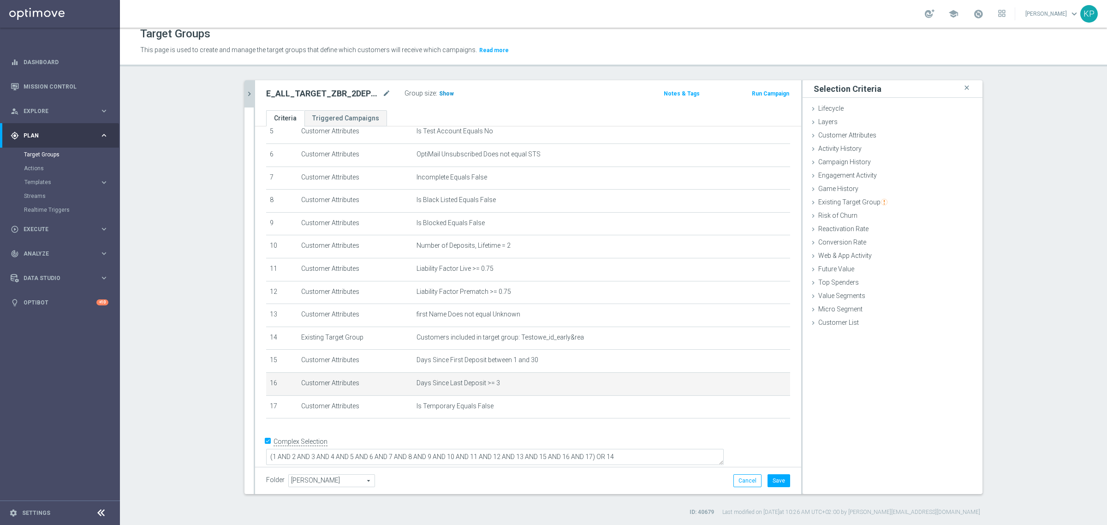
click at [441, 93] on span "Show" at bounding box center [446, 93] width 15 height 6
click at [549, 105] on div "E_ALL_TARGET_ZBR_2DEPO 200 PLN PREV MONTH_220825 mode_edit Group size : Show Ca…" at bounding box center [528, 95] width 546 height 30
click at [548, 106] on div "E_ALL_TARGET_ZBR_2DEPO 200 PLN PREV MONTH_220825 mode_edit Group size : 858 Not…" at bounding box center [528, 95] width 546 height 30
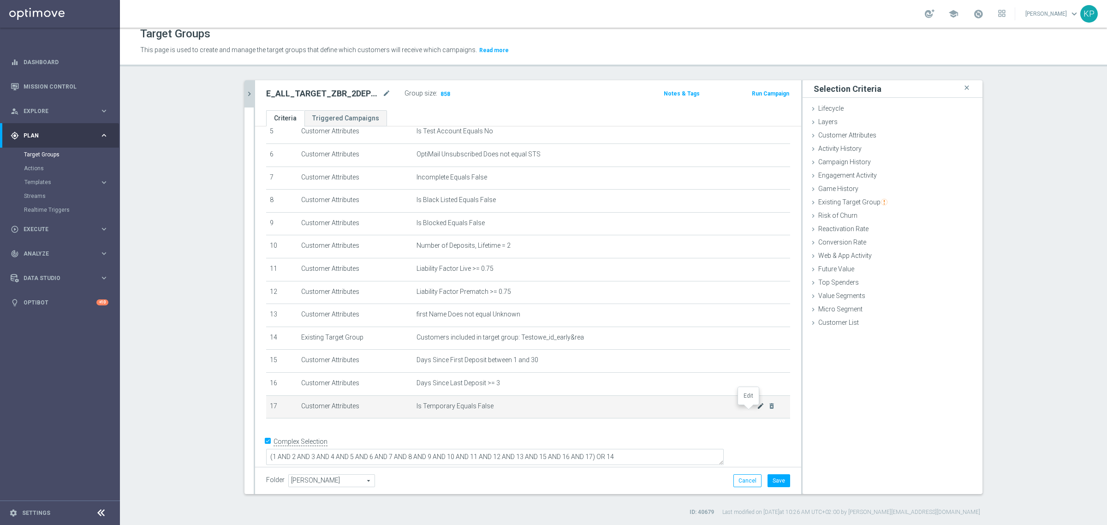
drag, startPoint x: 747, startPoint y: 407, endPoint x: 842, endPoint y: 266, distance: 170.1
click at [0, 0] on icon "mode_edit" at bounding box center [0, 0] width 0 height 0
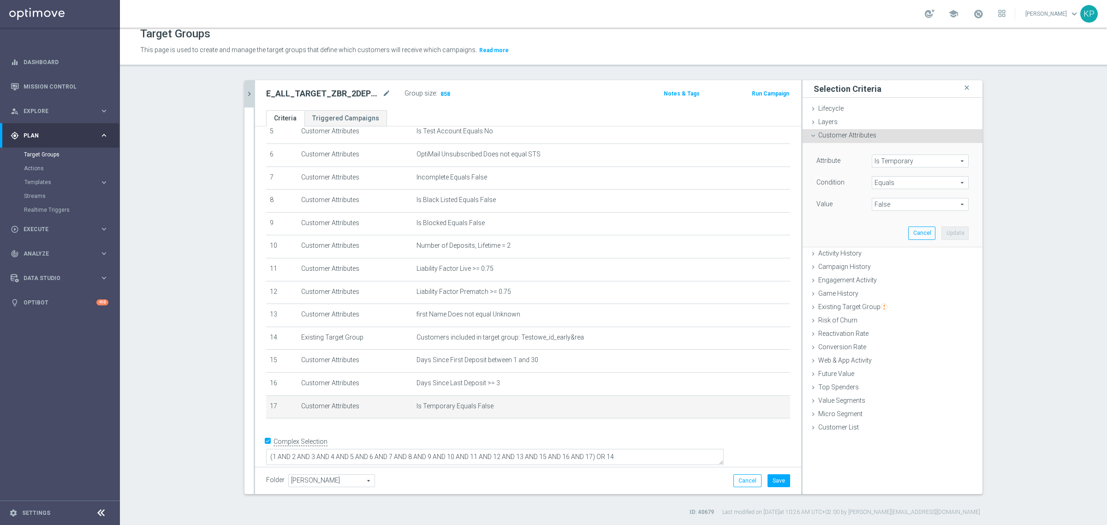
click at [910, 200] on span "False" at bounding box center [920, 204] width 96 height 12
click at [902, 218] on span "False" at bounding box center [920, 217] width 88 height 7
click at [900, 208] on span "False" at bounding box center [920, 204] width 96 height 12
click at [893, 226] on label "True" at bounding box center [919, 230] width 97 height 12
type input "True"
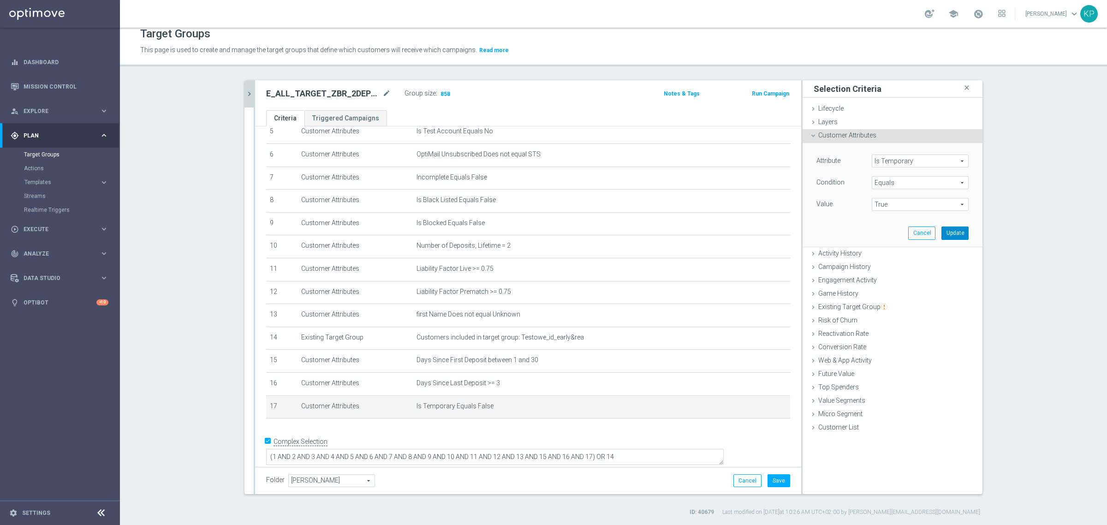
click at [947, 232] on button "Update" at bounding box center [954, 232] width 27 height 13
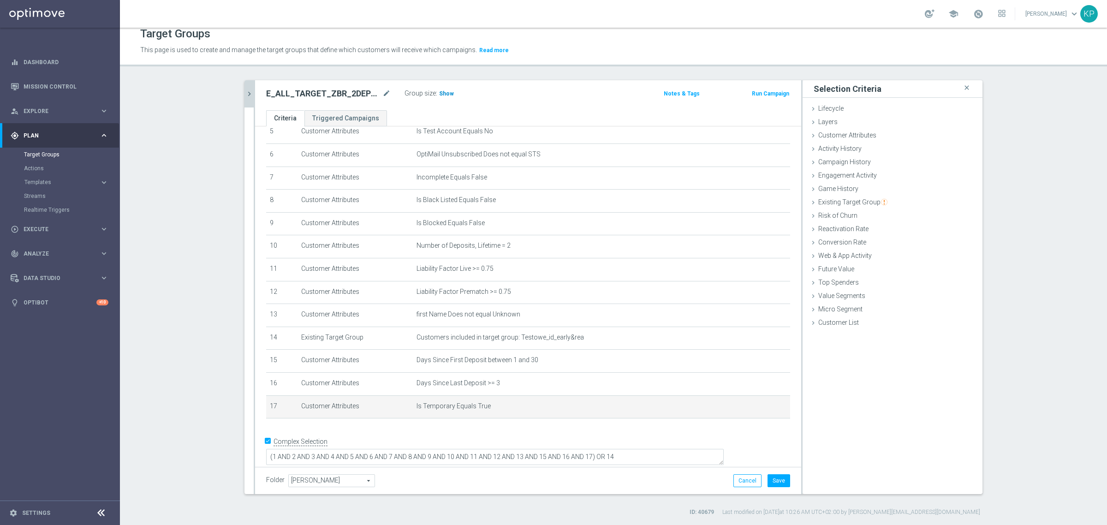
click at [442, 95] on span "Show" at bounding box center [446, 93] width 15 height 6
click at [526, 102] on div "E_ALL_TARGET_ZBR_2DEPO 200 PLN PREV MONTH_220825 mode_edit Group size : Show Ca…" at bounding box center [528, 95] width 546 height 30
click at [567, 82] on div "E_ALL_TARGET_ZBR_2DEPO 200 PLN PREV MONTH_220825 mode_edit Group size : 244 Not…" at bounding box center [528, 95] width 546 height 30
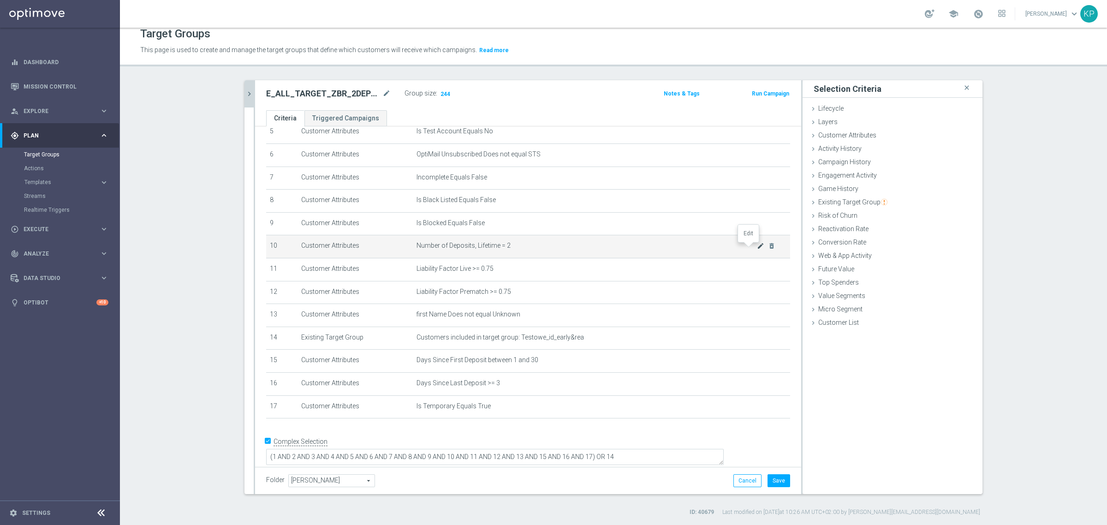
click at [757, 247] on icon "mode_edit" at bounding box center [760, 245] width 7 height 7
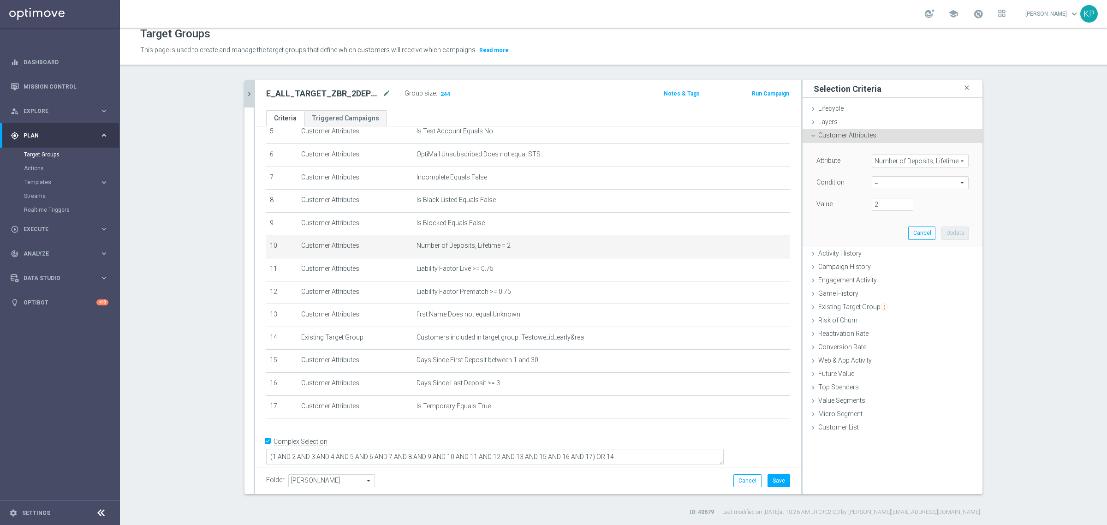
click at [895, 187] on span "=" at bounding box center [920, 183] width 96 height 12
click at [884, 250] on label ">=" at bounding box center [919, 256] width 97 height 12
type input ">="
click at [882, 203] on input "number" at bounding box center [891, 204] width 41 height 13
type input "3"
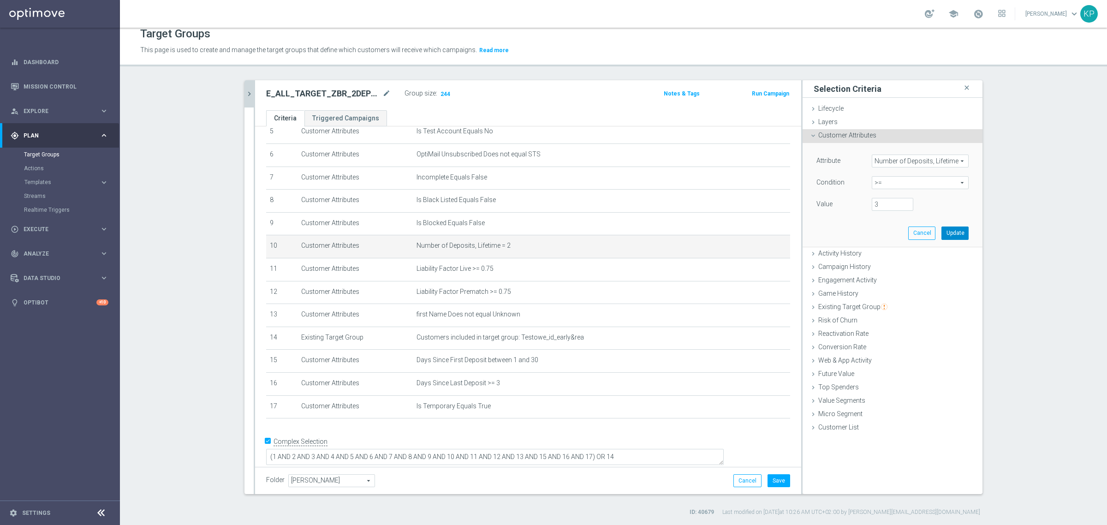
click at [941, 234] on button "Update" at bounding box center [954, 232] width 27 height 13
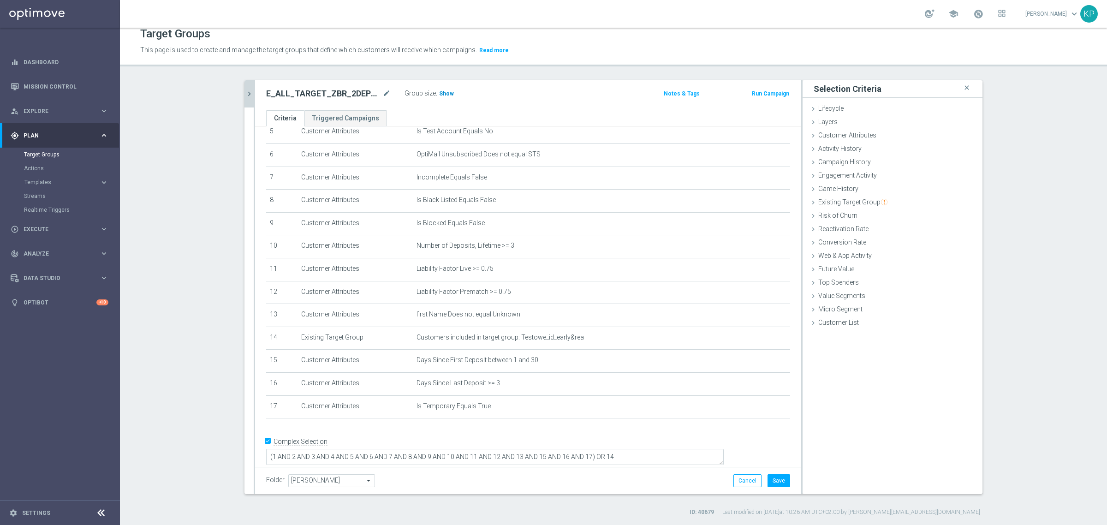
click at [440, 94] on span "Show" at bounding box center [446, 93] width 15 height 6
click at [332, 95] on h2 "E_ALL_TARGET_ZBR_2DEPO 200 PLN PREV MONTH_220825" at bounding box center [323, 93] width 114 height 11
copy div "E_ALL_TARGET_ZBR_2DEPO 200 PLN PREV MONTH_220825"
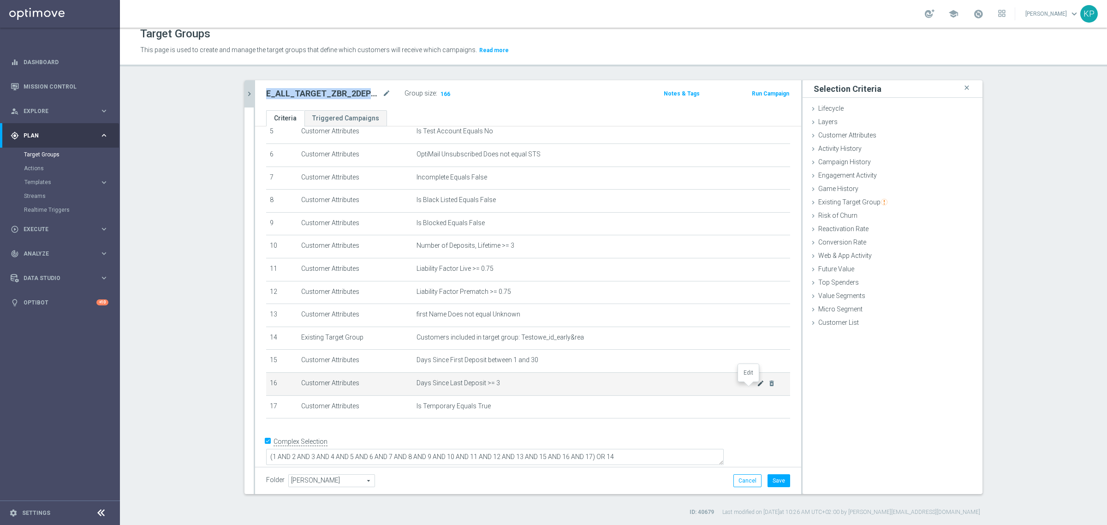
click at [757, 386] on icon "mode_edit" at bounding box center [760, 382] width 7 height 7
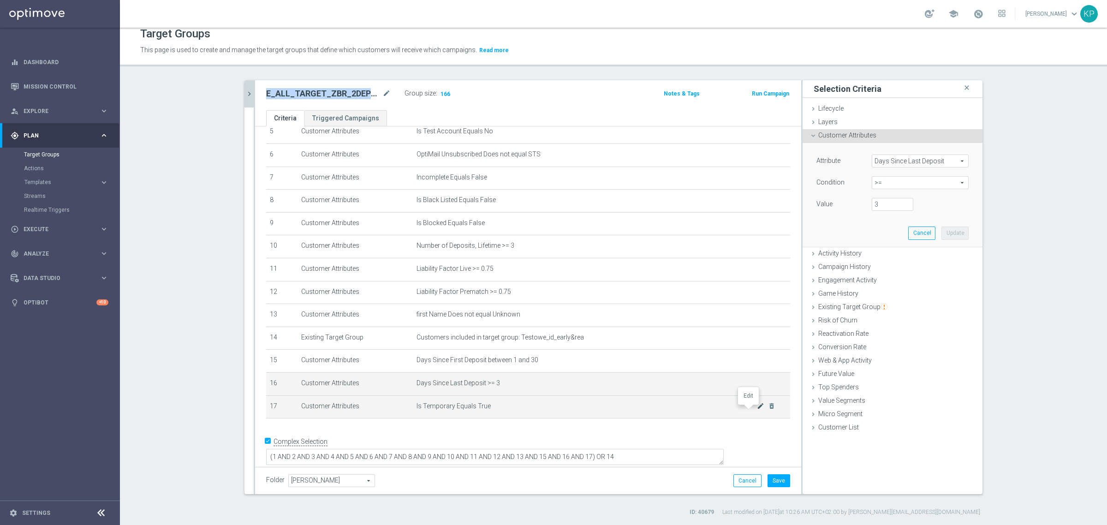
click at [757, 409] on icon "mode_edit" at bounding box center [760, 405] width 7 height 7
click at [757, 387] on icon "mode_edit" at bounding box center [760, 382] width 7 height 7
click at [902, 199] on input "3" at bounding box center [891, 204] width 41 height 13
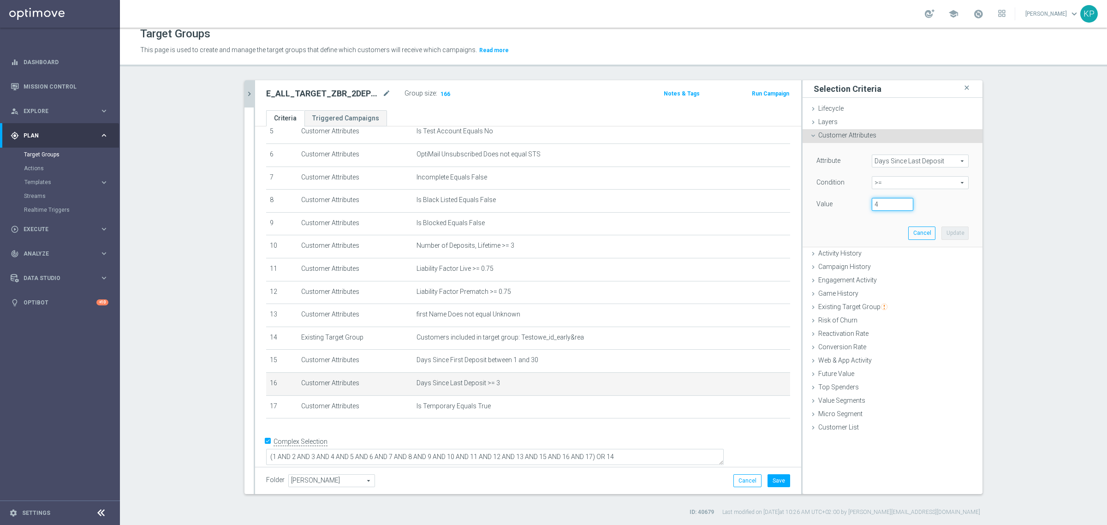
click at [900, 201] on input "4" at bounding box center [891, 204] width 41 height 13
click at [900, 201] on input "5" at bounding box center [891, 204] width 41 height 13
click at [900, 201] on input "6" at bounding box center [891, 204] width 41 height 13
type input "7"
click at [900, 201] on input "7" at bounding box center [891, 204] width 41 height 13
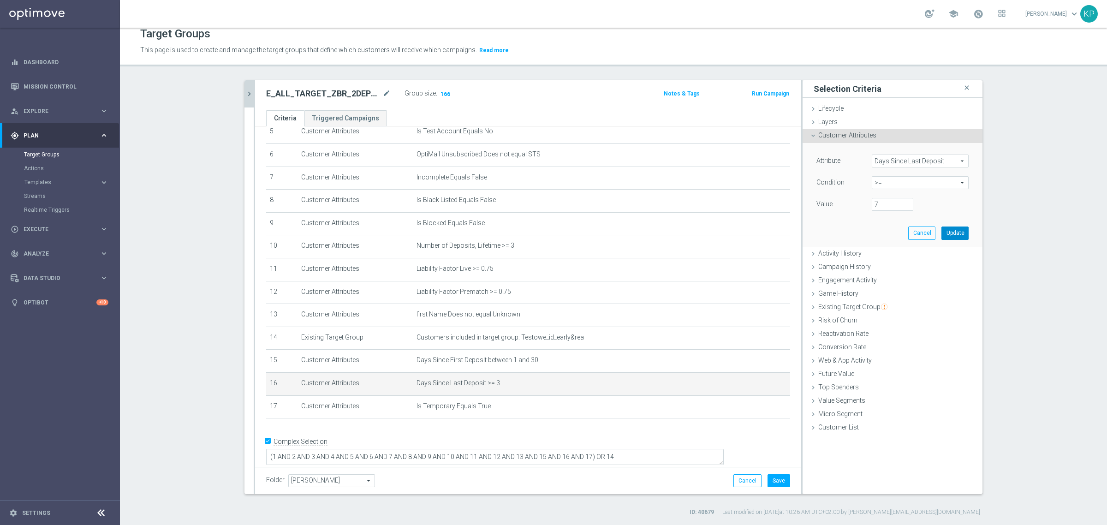
click at [956, 231] on button "Update" at bounding box center [954, 232] width 27 height 13
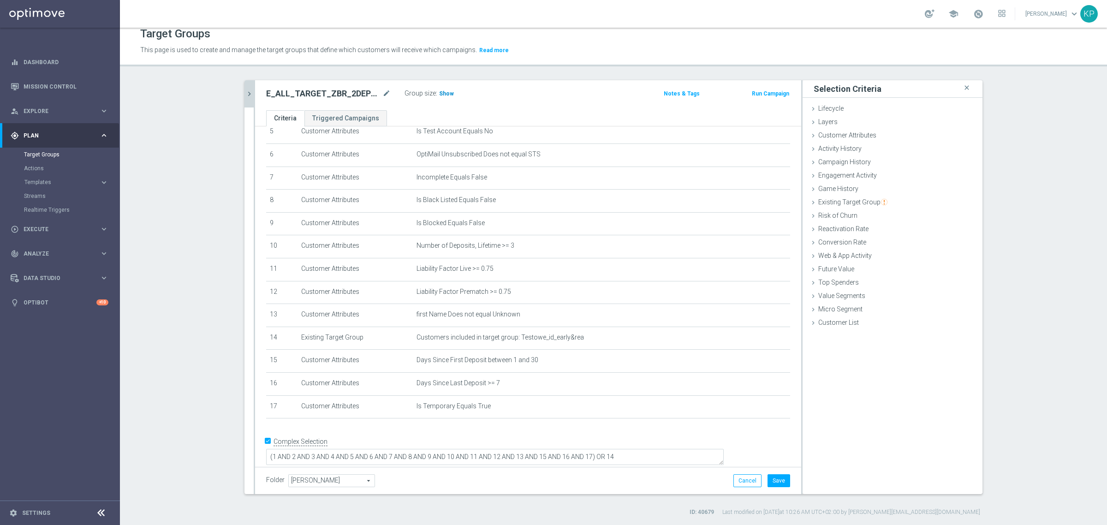
click at [441, 94] on span "Show" at bounding box center [446, 93] width 15 height 6
drag, startPoint x: 653, startPoint y: 372, endPoint x: 727, endPoint y: 408, distance: 81.9
click at [653, 373] on td "Days Since First Deposit between 1 and 30 mode_edit delete_forever" at bounding box center [601, 360] width 377 height 23
click at [757, 409] on icon "mode_edit" at bounding box center [760, 405] width 7 height 7
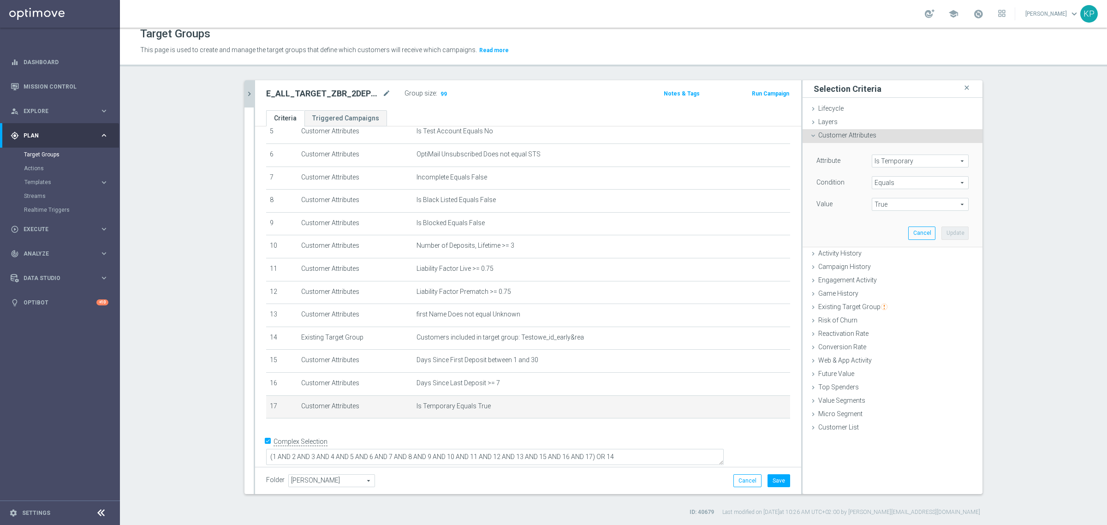
drag, startPoint x: 876, startPoint y: 204, endPoint x: 881, endPoint y: 203, distance: 4.7
click at [858, 204] on div "Value True True arrow_drop_down search" at bounding box center [892, 205] width 166 height 15
click at [897, 202] on span "True" at bounding box center [920, 204] width 96 height 12
click at [884, 221] on span "False" at bounding box center [920, 217] width 88 height 7
type input "False"
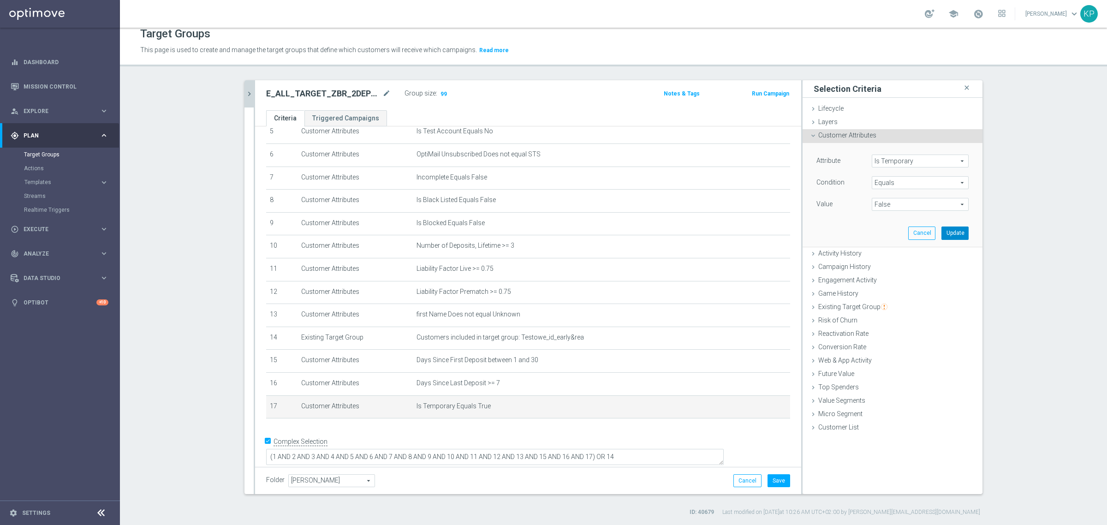
click at [946, 229] on button "Update" at bounding box center [954, 232] width 27 height 13
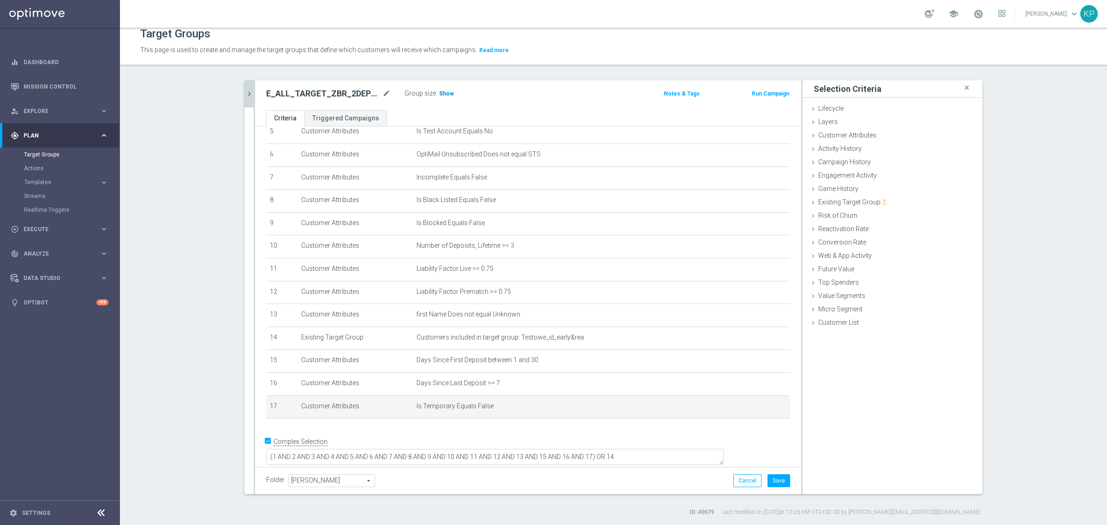
click at [438, 97] on h3 "Show" at bounding box center [446, 94] width 17 height 10
drag, startPoint x: 533, startPoint y: 103, endPoint x: 577, endPoint y: 111, distance: 44.6
click at [534, 103] on div "E_ALL_TARGET_ZBR_2DEPO 200 PLN PREV MONTH_220825 mode_edit Group size : Show Ca…" at bounding box center [528, 95] width 546 height 30
click at [61, 252] on span "Analyze" at bounding box center [62, 254] width 76 height 6
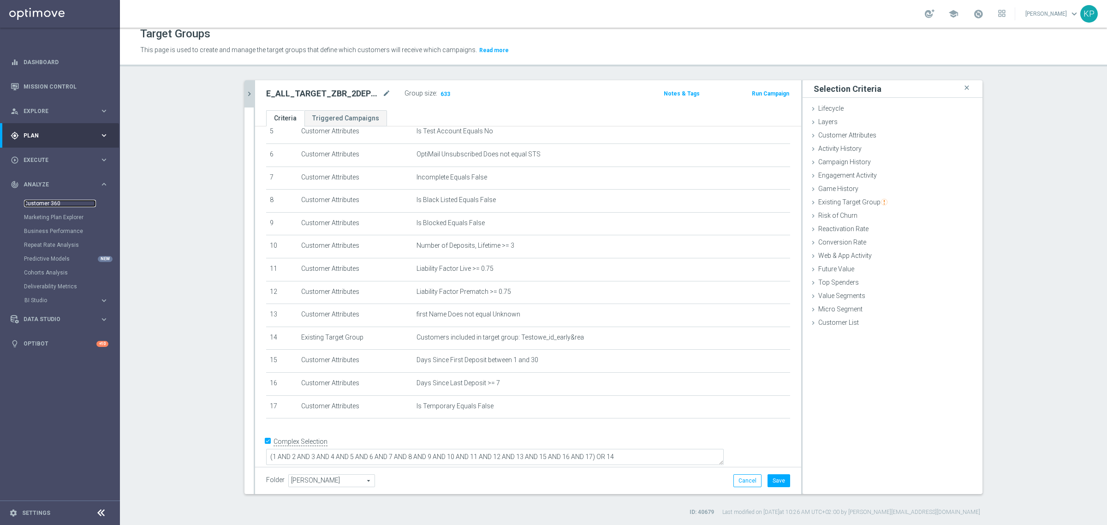
click at [50, 202] on link "Customer 360" at bounding box center [60, 203] width 72 height 7
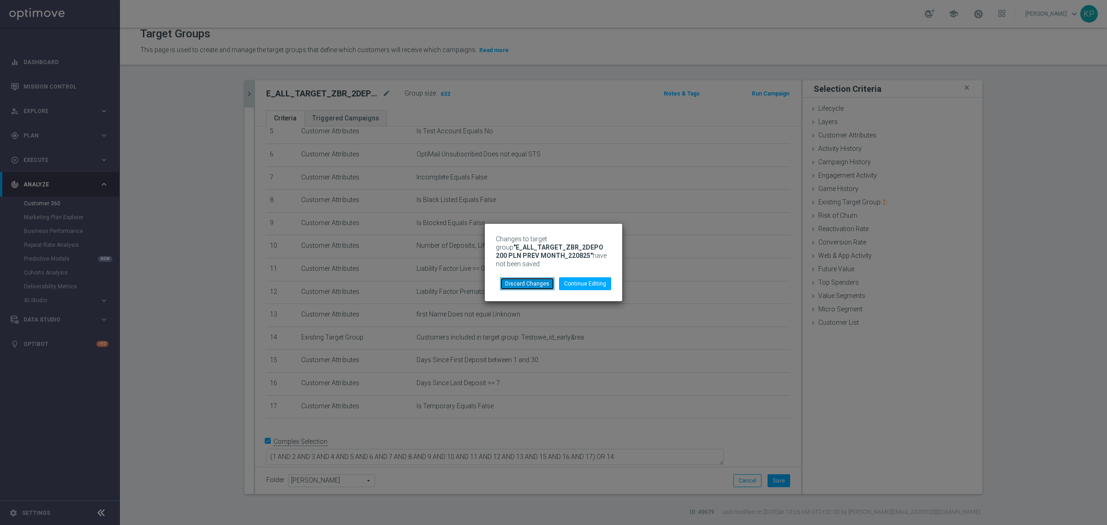
click at [540, 284] on button "Discard Changes" at bounding box center [527, 283] width 54 height 13
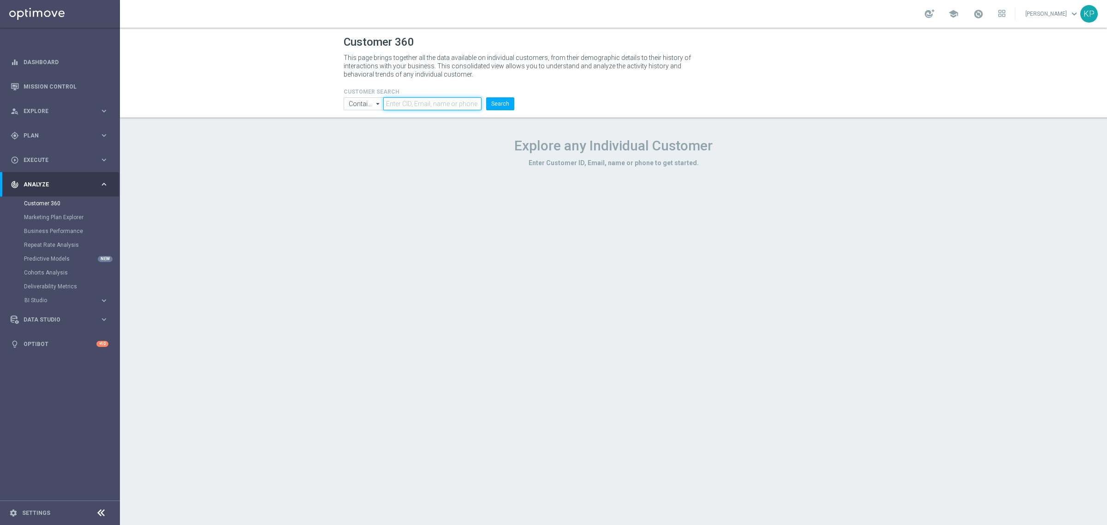
click at [426, 103] on input "text" at bounding box center [432, 103] width 98 height 13
paste input "1191931"
type input "1191931"
click at [501, 101] on button "Search" at bounding box center [500, 103] width 28 height 13
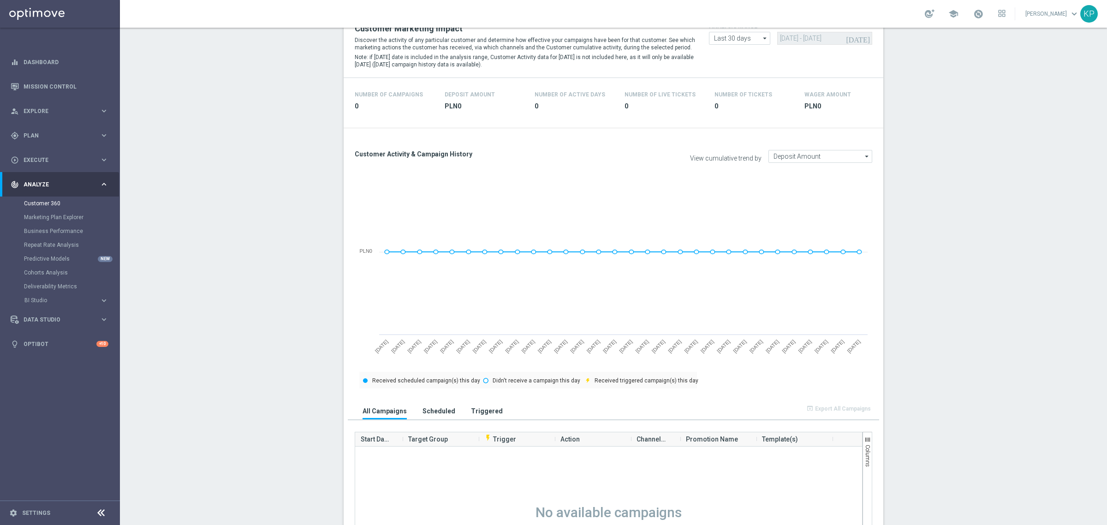
scroll to position [231, 0]
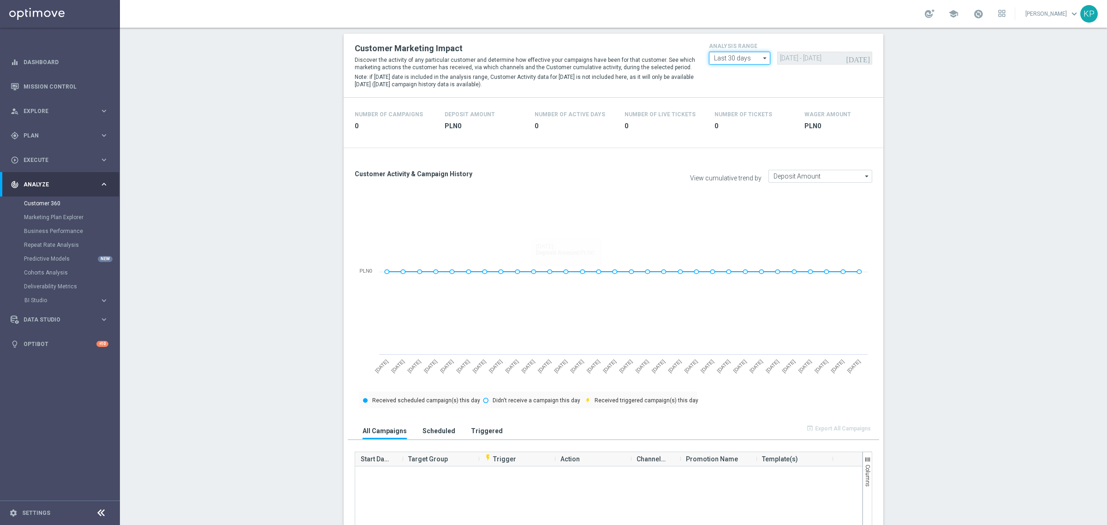
click at [734, 58] on input "Last 30 days" at bounding box center [739, 58] width 61 height 13
click at [721, 100] on div "Last 90 days" at bounding box center [729, 99] width 33 height 8
type input "Last 90 days"
type input "[DATE] - [DATE]"
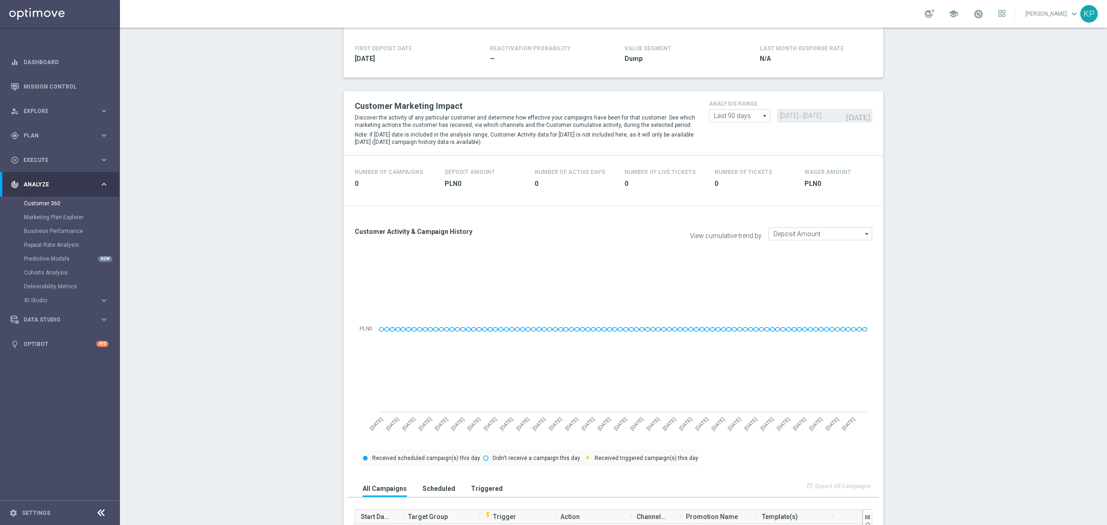
scroll to position [58, 0]
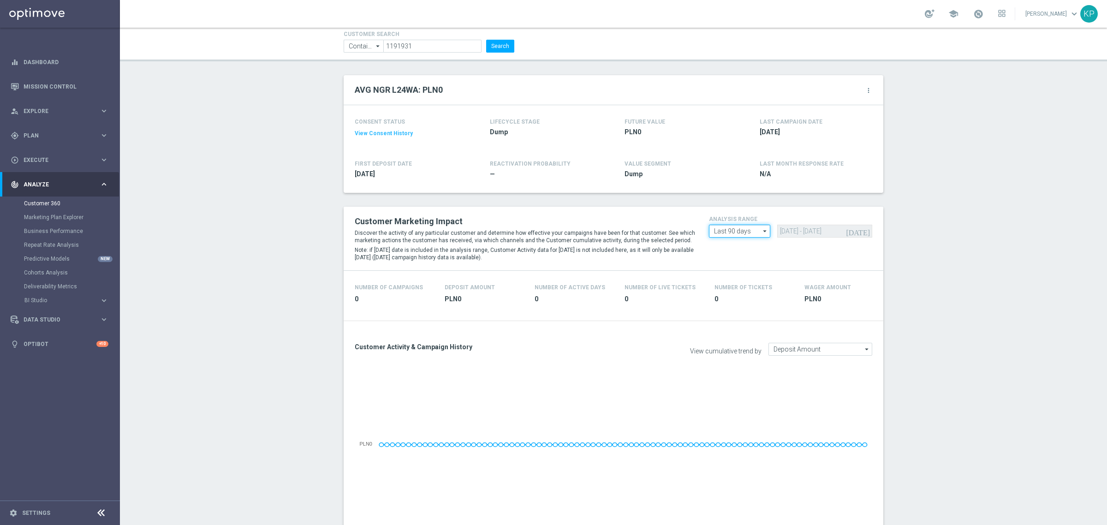
click at [727, 229] on input "Last 90 days" at bounding box center [739, 231] width 61 height 13
click at [724, 286] on div "Custom" at bounding box center [723, 286] width 20 height 8
type input "Custom"
click at [805, 229] on input "[DATE] - [DATE]" at bounding box center [824, 231] width 95 height 13
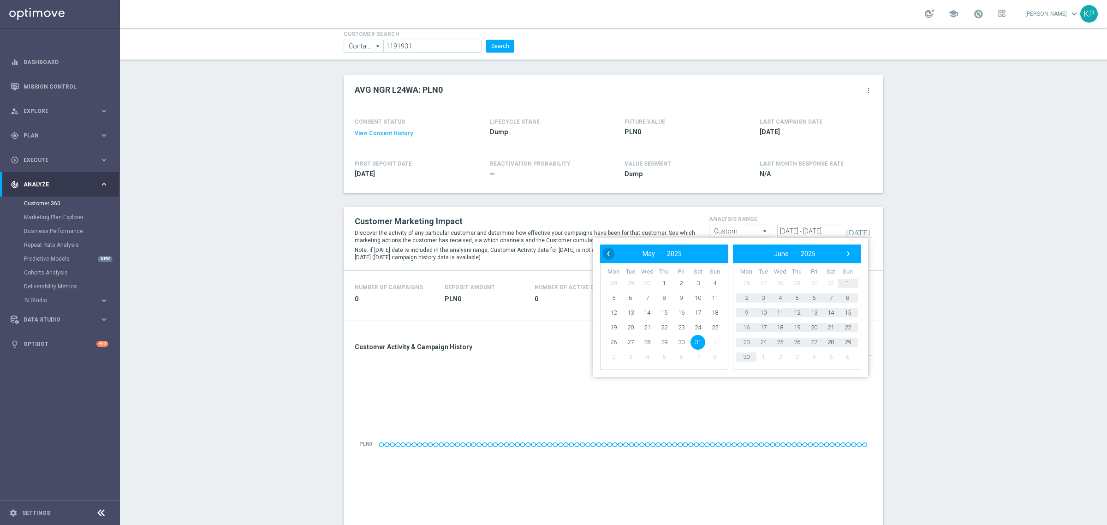
click at [604, 253] on span "‹" at bounding box center [608, 254] width 12 height 12
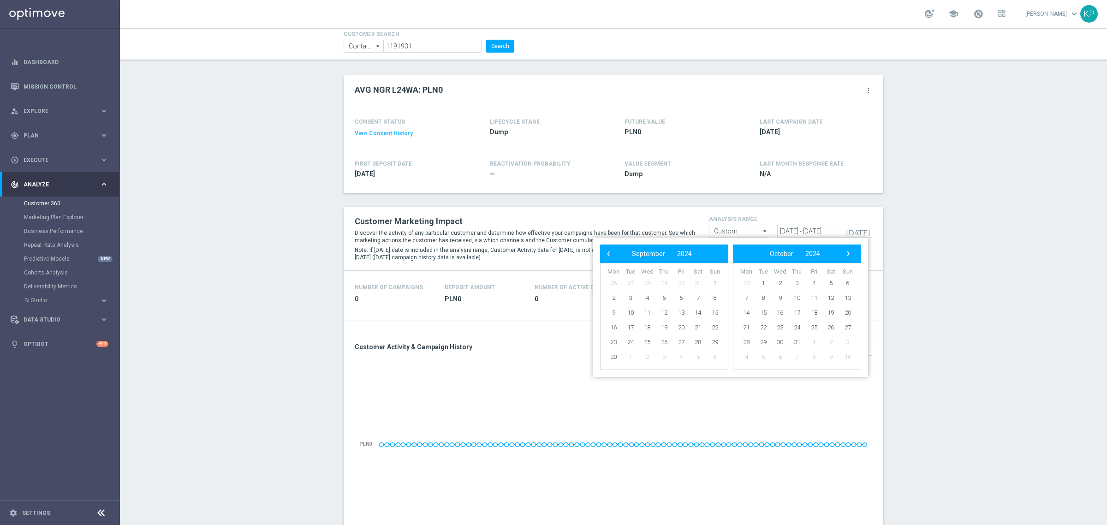
click at [604, 253] on span "‹" at bounding box center [608, 254] width 12 height 12
click at [648, 298] on span "10" at bounding box center [646, 297] width 15 height 15
click at [846, 253] on span "›" at bounding box center [848, 254] width 12 height 12
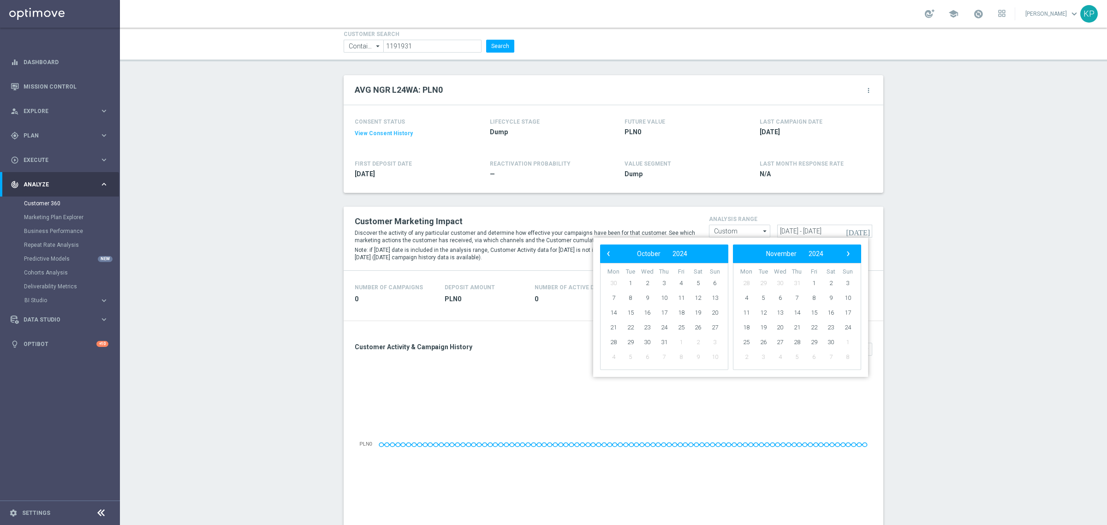
click at [846, 253] on span "›" at bounding box center [848, 254] width 12 height 12
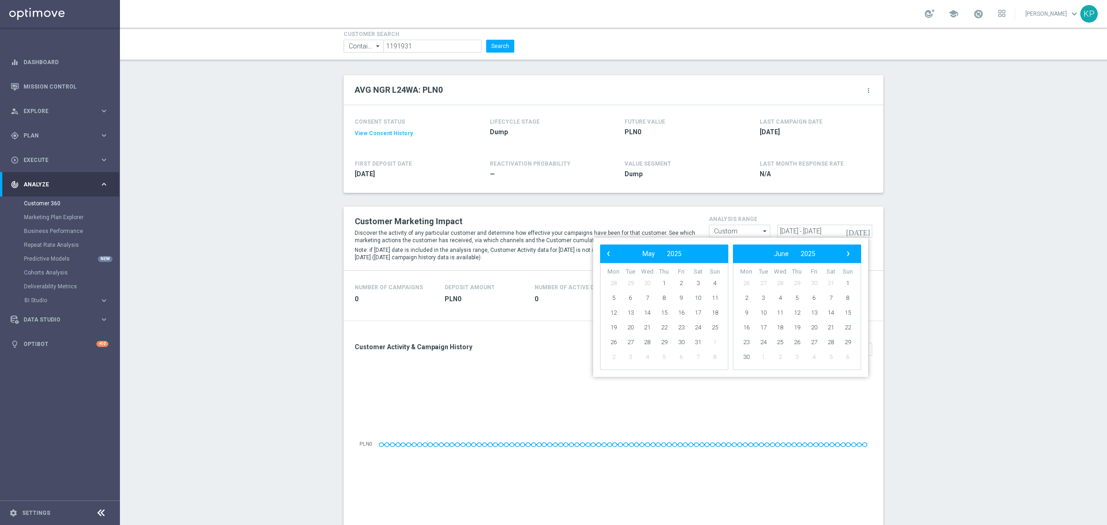
click at [846, 253] on span "›" at bounding box center [848, 254] width 12 height 12
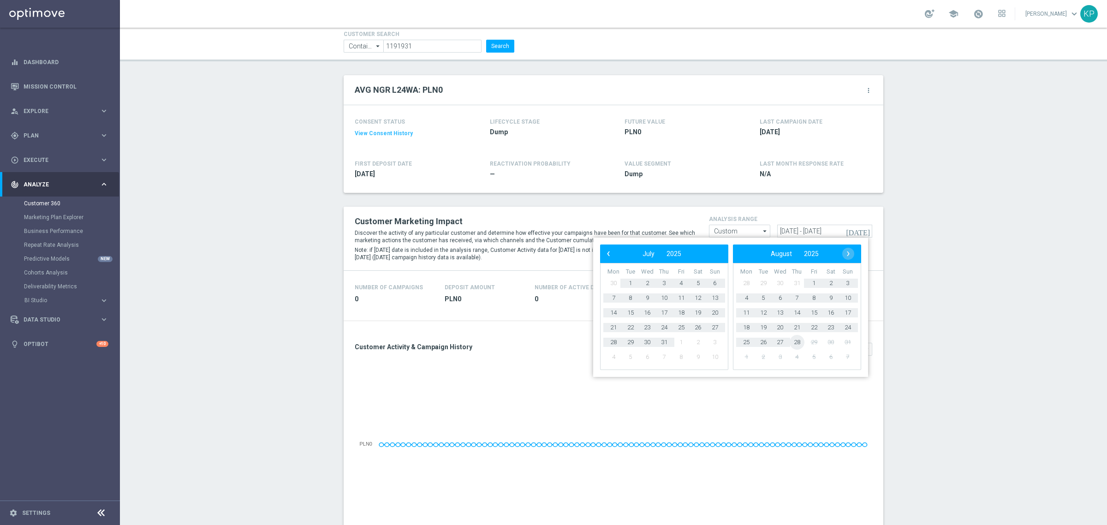
click at [800, 340] on span "28" at bounding box center [796, 342] width 15 height 15
type input "[DATE] - [DATE]"
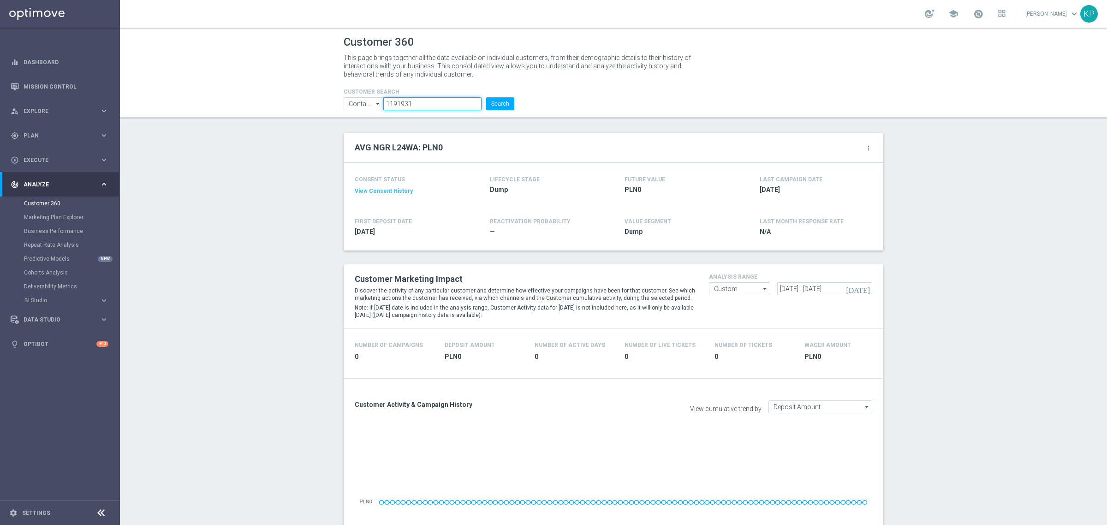
click at [439, 107] on input "1191931" at bounding box center [432, 103] width 98 height 13
paste input "281683"
click at [493, 106] on button "Search" at bounding box center [500, 103] width 28 height 13
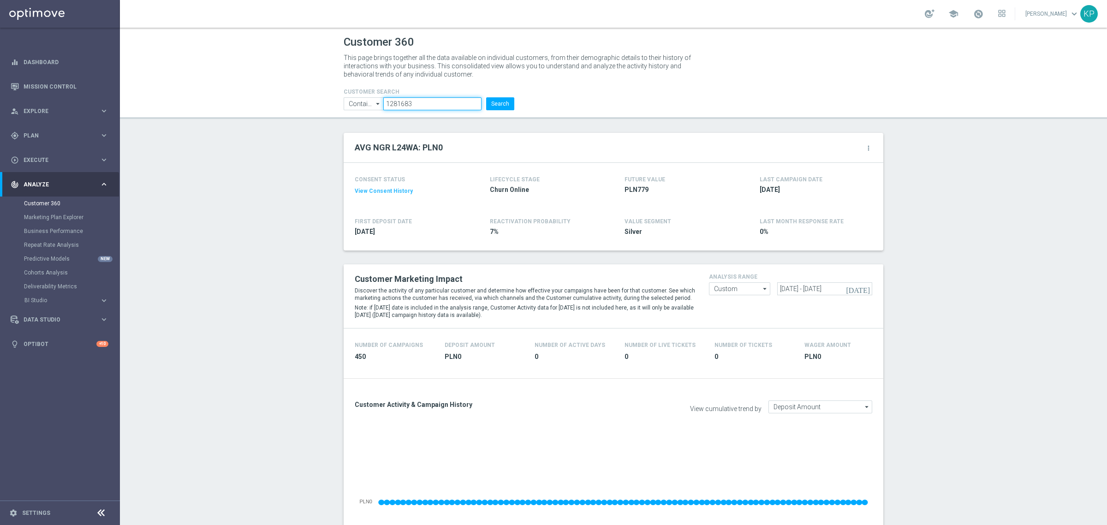
click at [434, 108] on input "1281683" at bounding box center [432, 103] width 98 height 13
paste input "2698834"
type input "2698834"
click at [486, 105] on button "Search" at bounding box center [500, 103] width 28 height 13
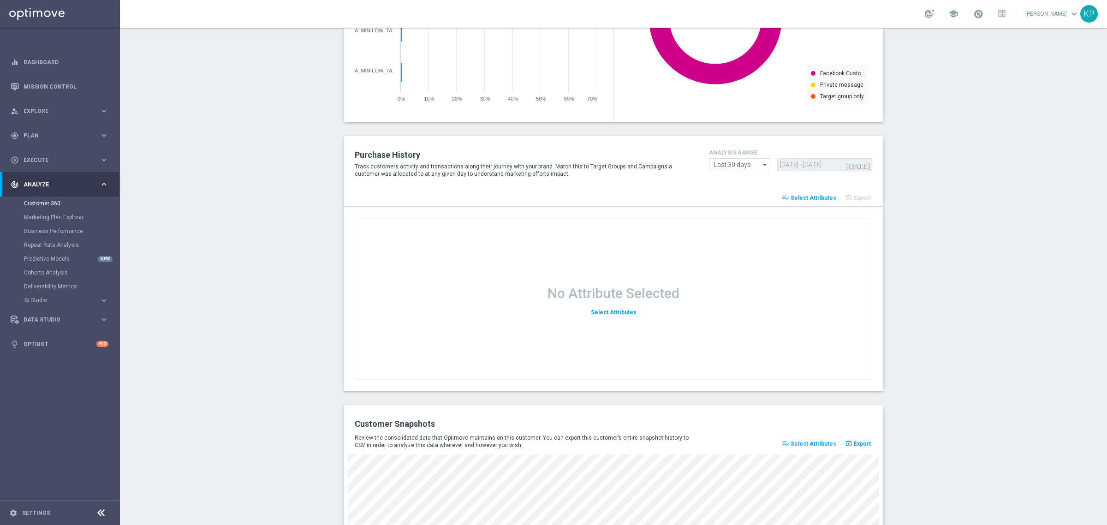
scroll to position [1075, 0]
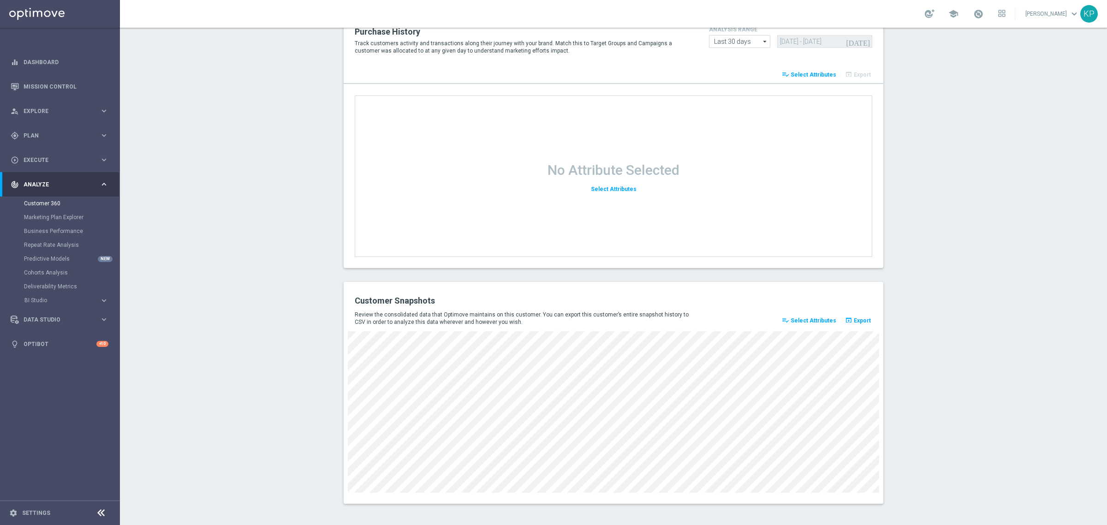
click at [799, 317] on span "Select Attributes" at bounding box center [813, 320] width 46 height 6
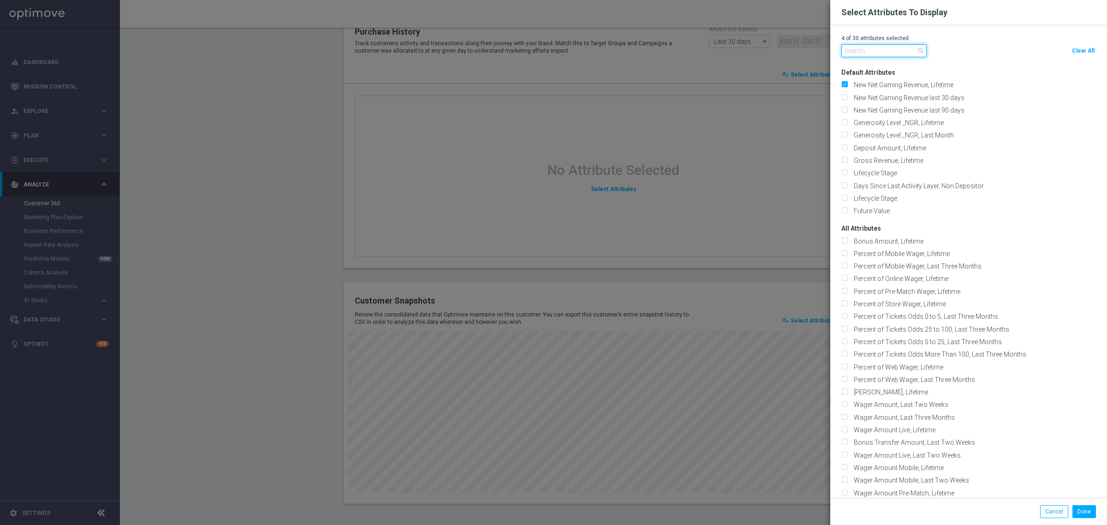
click at [883, 52] on input "text" at bounding box center [883, 50] width 85 height 13
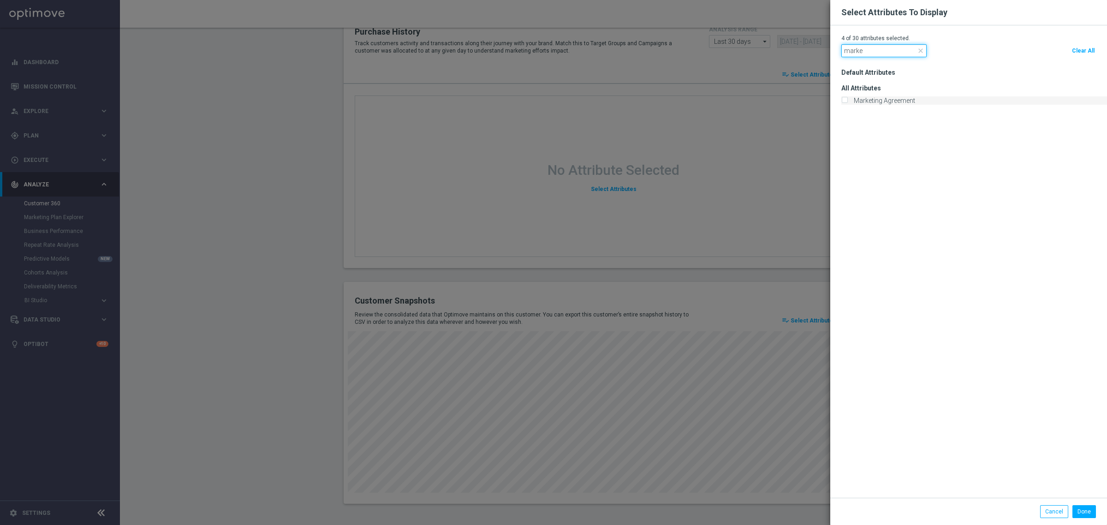
type input "marke"
click at [890, 99] on label "Marketing Agreement" at bounding box center [882, 100] width 65 height 8
click at [847, 99] on input "Marketing Agreement" at bounding box center [844, 101] width 6 height 6
checkbox input "true"
click at [1072, 509] on button "Done" at bounding box center [1084, 511] width 24 height 13
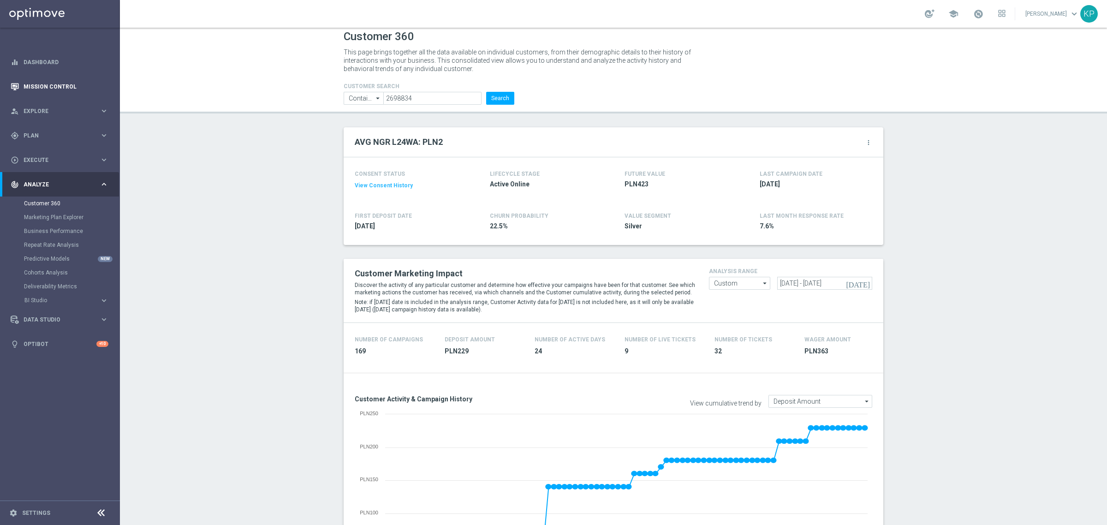
scroll to position [0, 0]
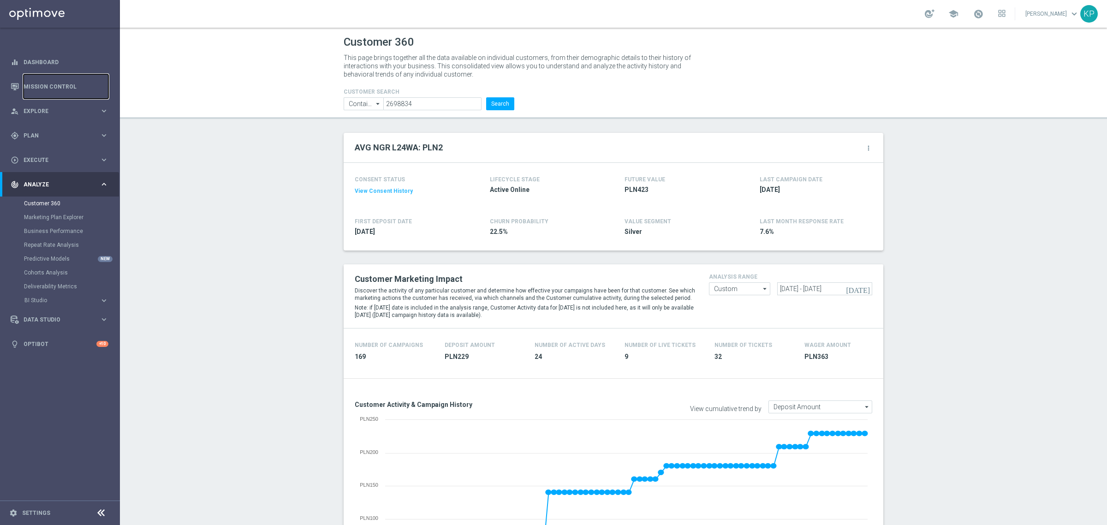
drag, startPoint x: 70, startPoint y: 83, endPoint x: 406, endPoint y: 4, distance: 345.9
click at [70, 83] on link "Mission Control" at bounding box center [66, 86] width 85 height 24
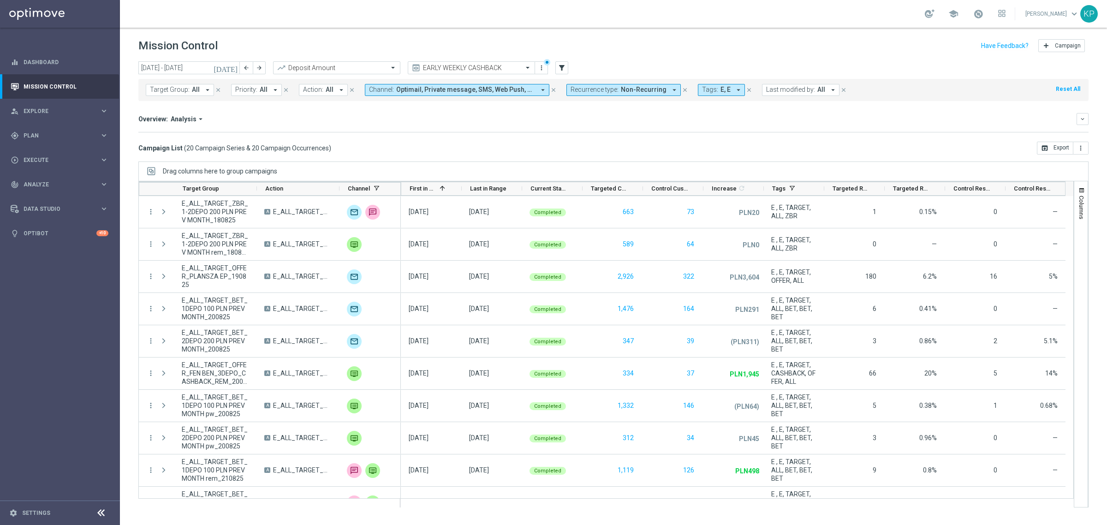
click at [289, 124] on div "Overview: Analysis arrow_drop_down keyboard_arrow_down" at bounding box center [613, 119] width 950 height 12
